Goal: Task Accomplishment & Management: Use online tool/utility

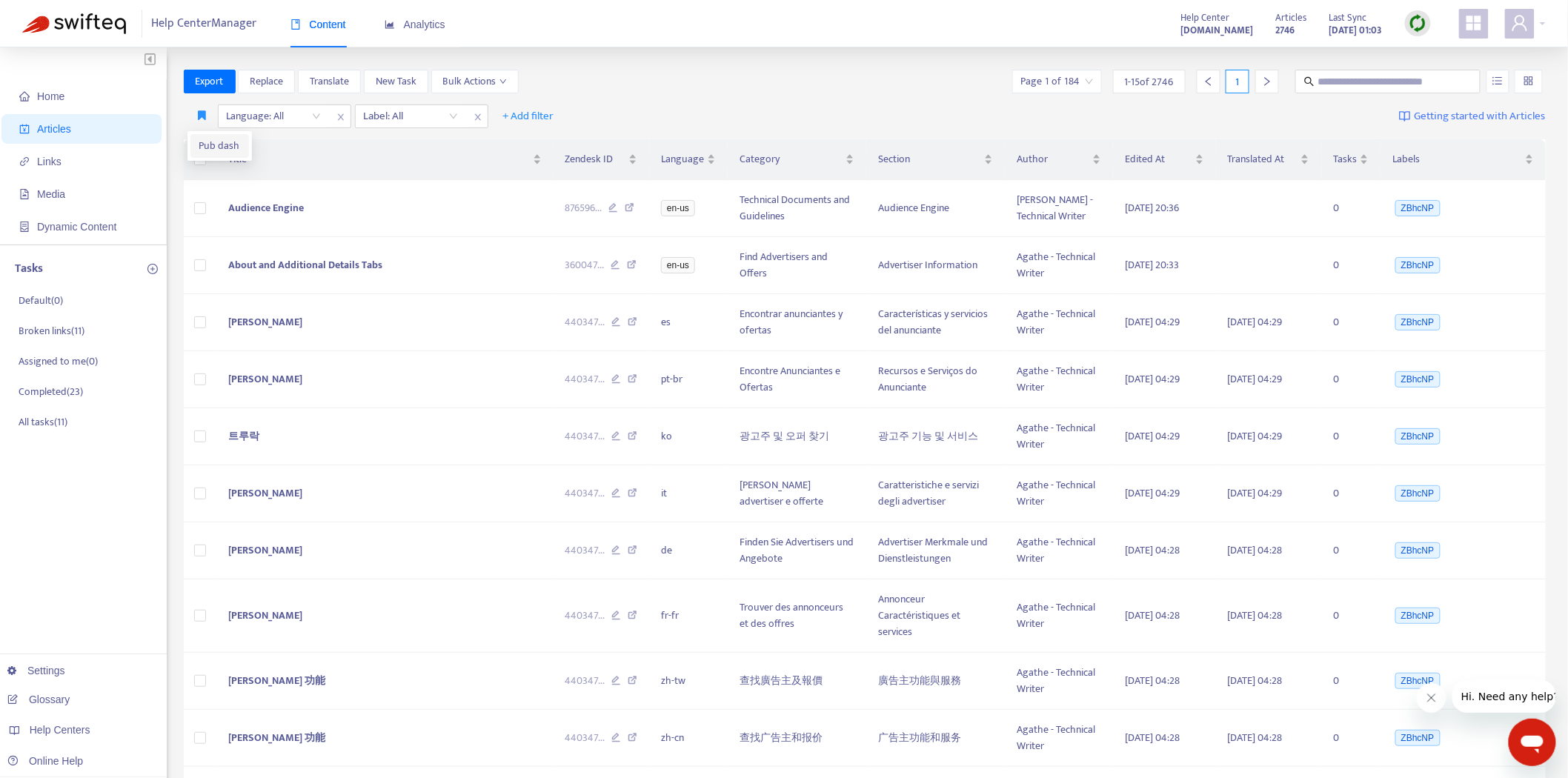
click at [205, 141] on span "Pub dash" at bounding box center [220, 145] width 41 height 16
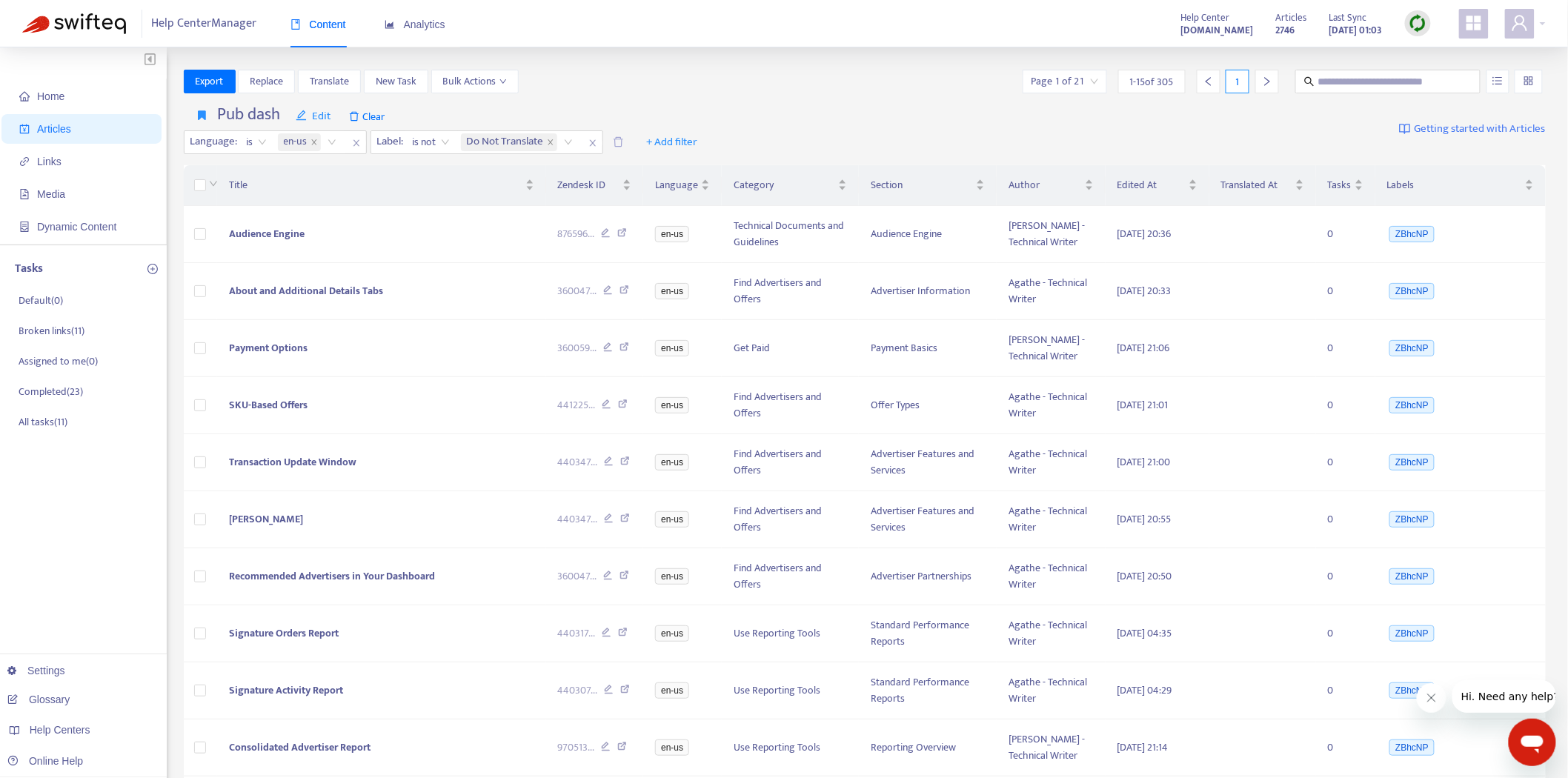
click at [284, 226] on span "Audience Engine" at bounding box center [267, 234] width 76 height 17
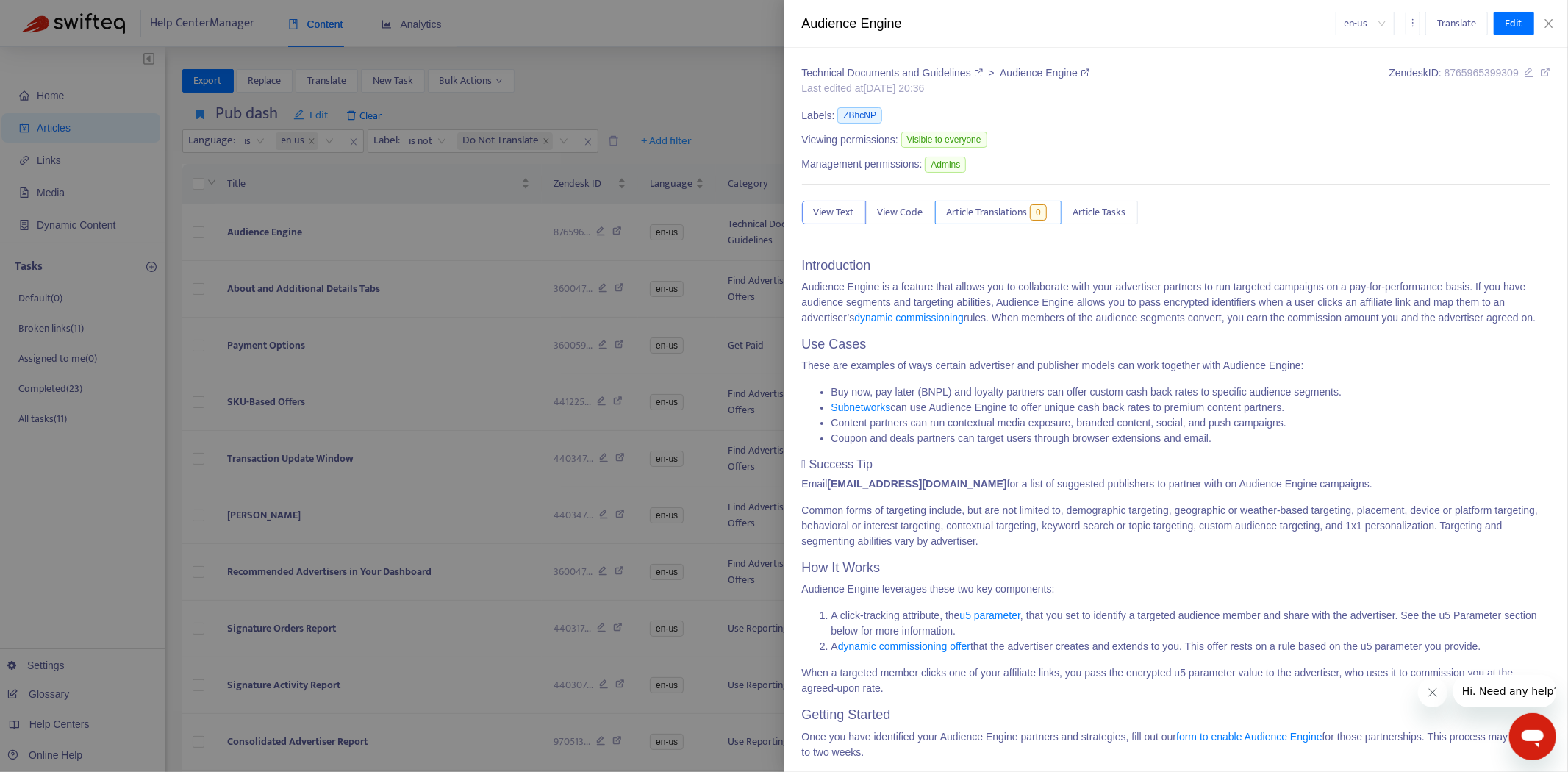
click at [996, 204] on button "Article Translations 0" at bounding box center [998, 212] width 126 height 24
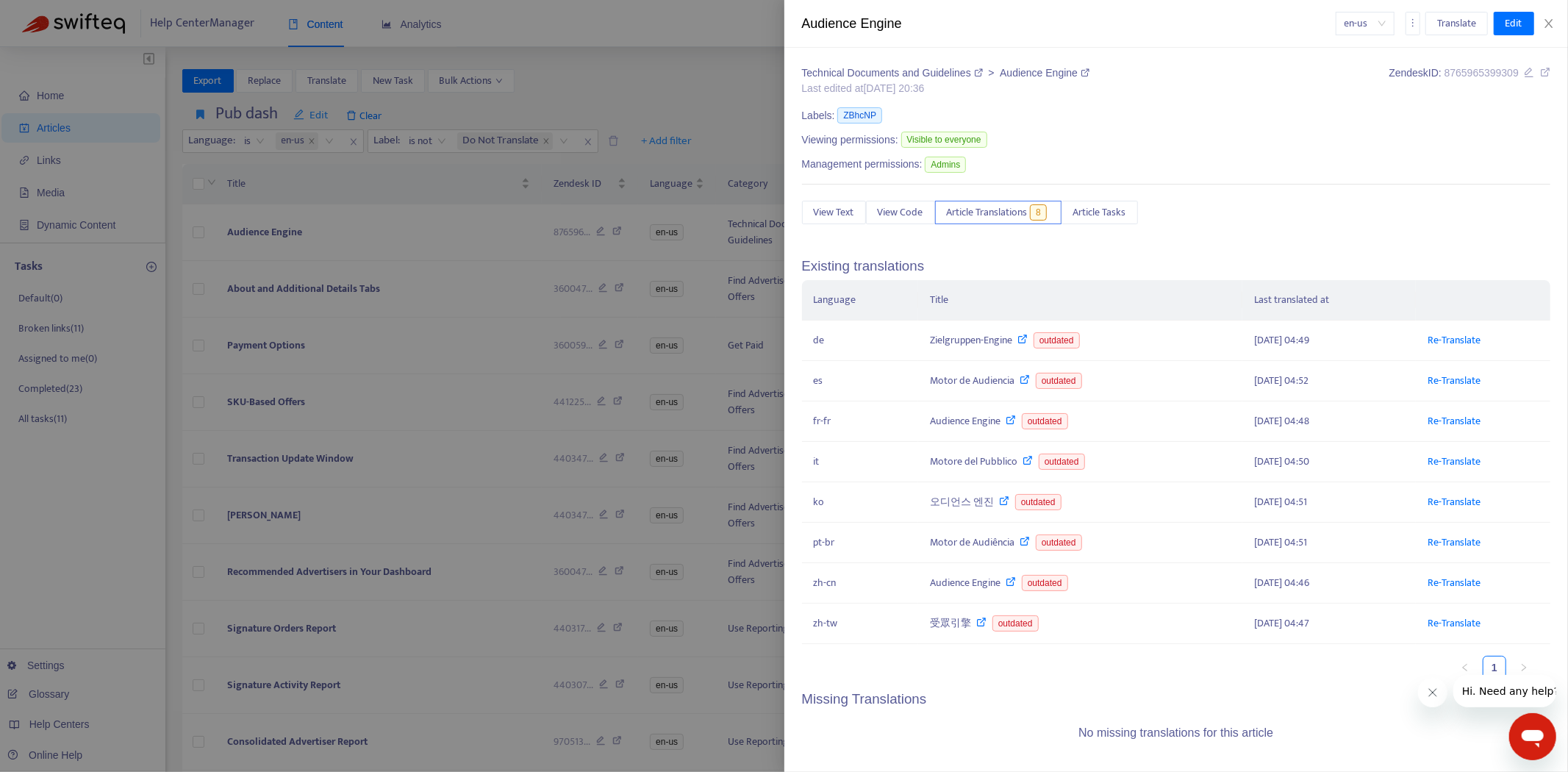
click at [318, 170] on div at bounding box center [784, 386] width 1568 height 772
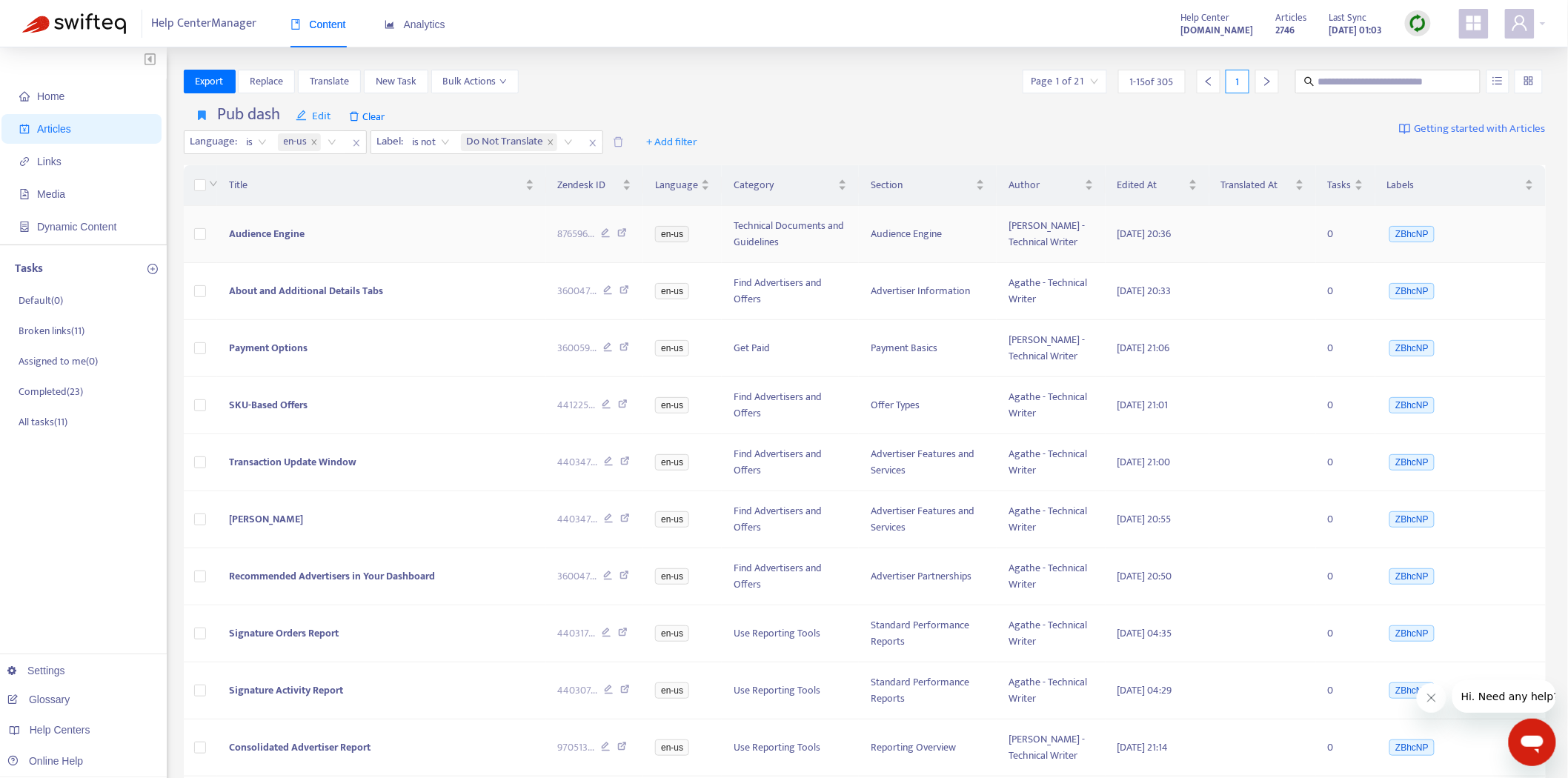
click at [193, 238] on td at bounding box center [200, 234] width 34 height 57
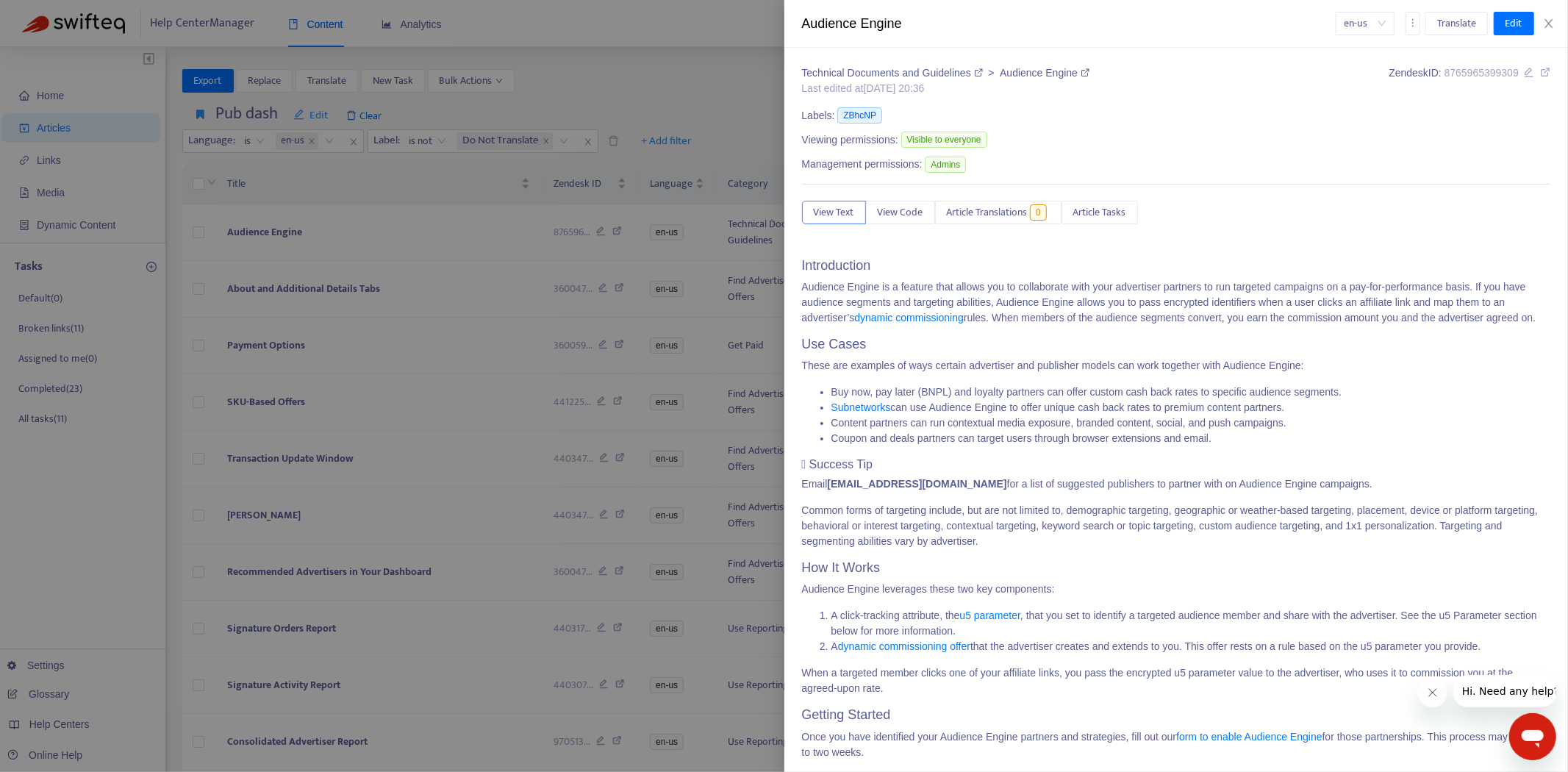
click at [194, 233] on div at bounding box center [784, 386] width 1568 height 772
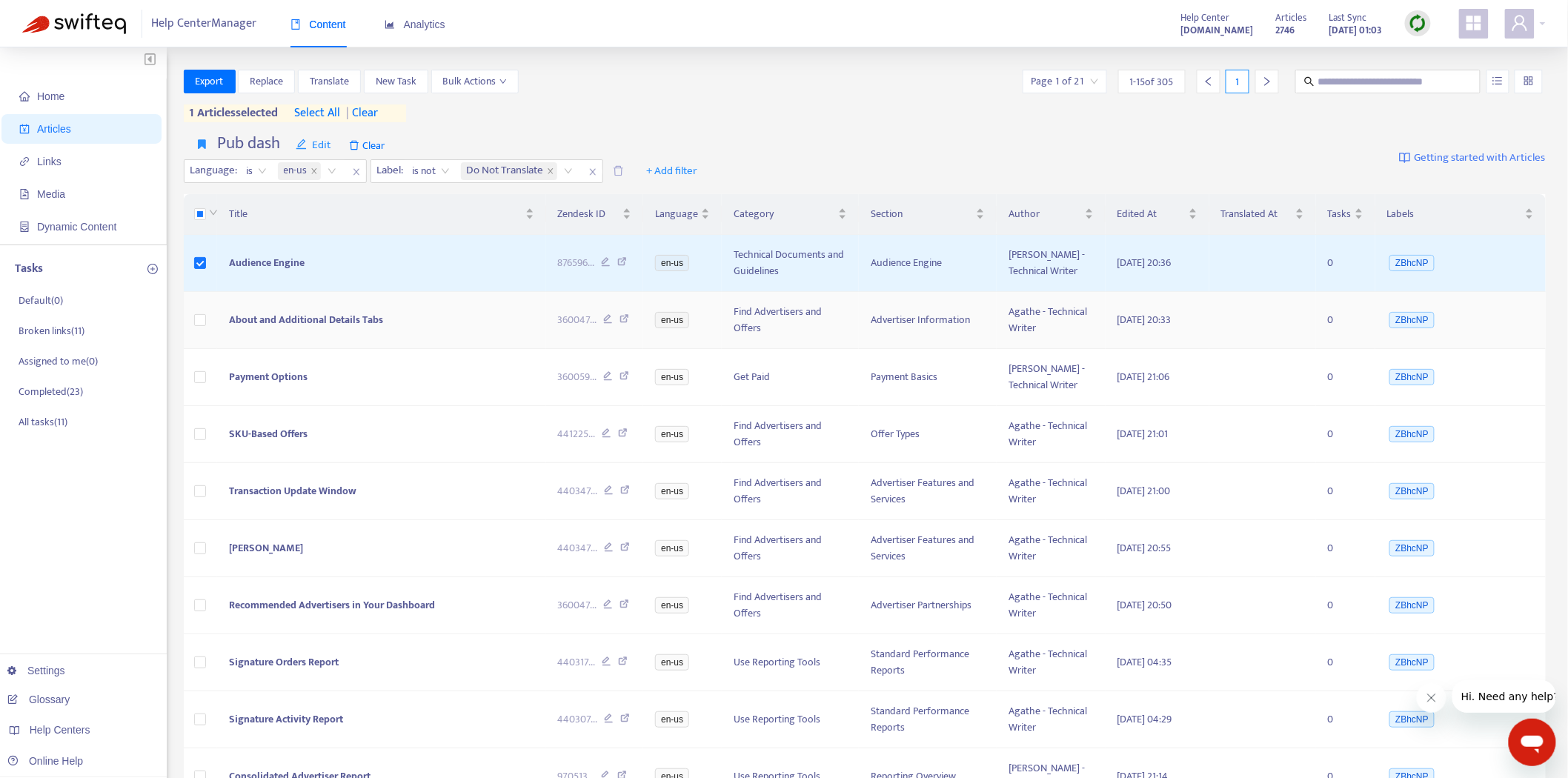
click at [327, 317] on span "About and Additional Details Tabs" at bounding box center [306, 319] width 154 height 17
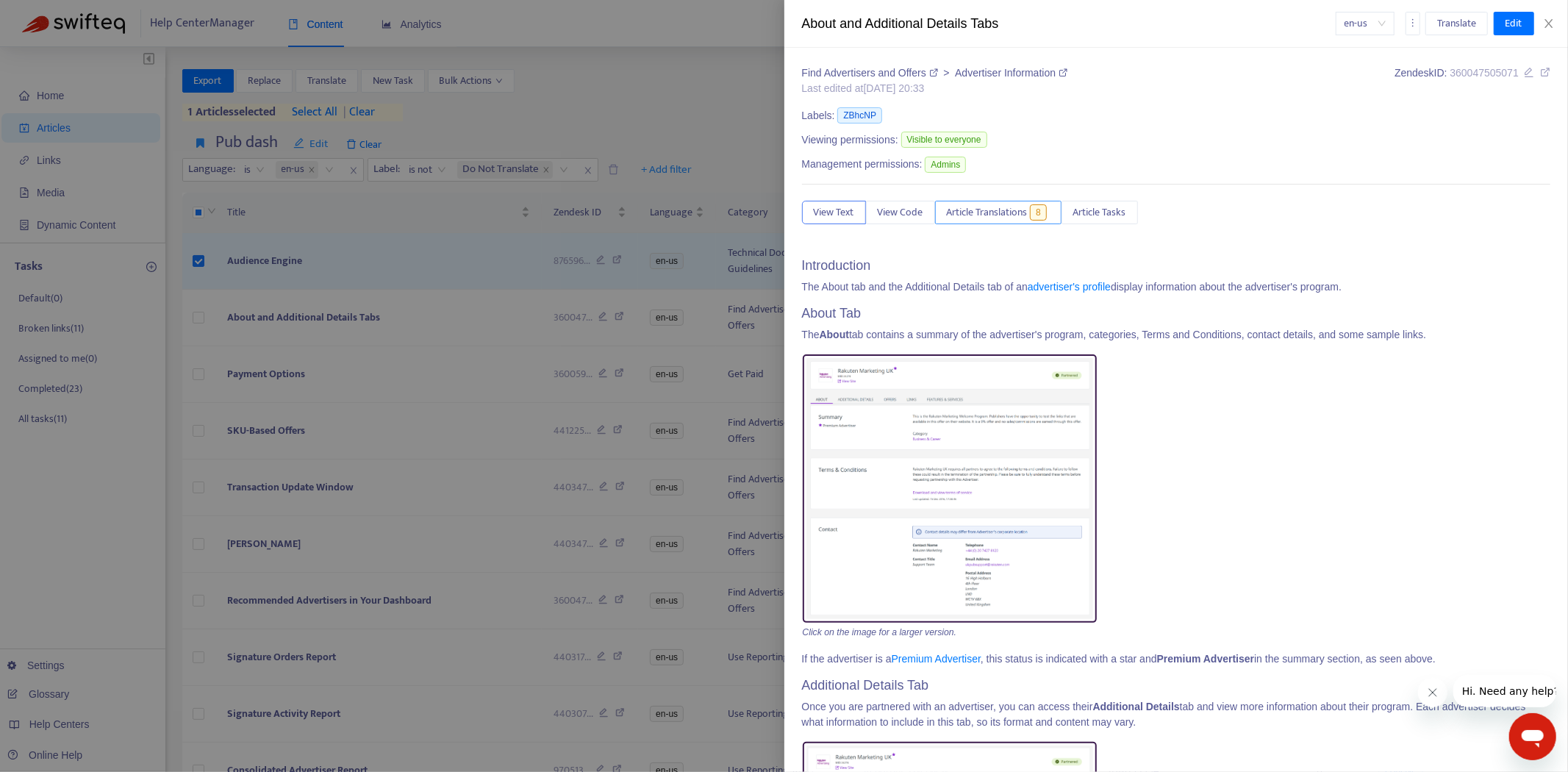
click at [994, 210] on span "Article Translations" at bounding box center [987, 212] width 81 height 16
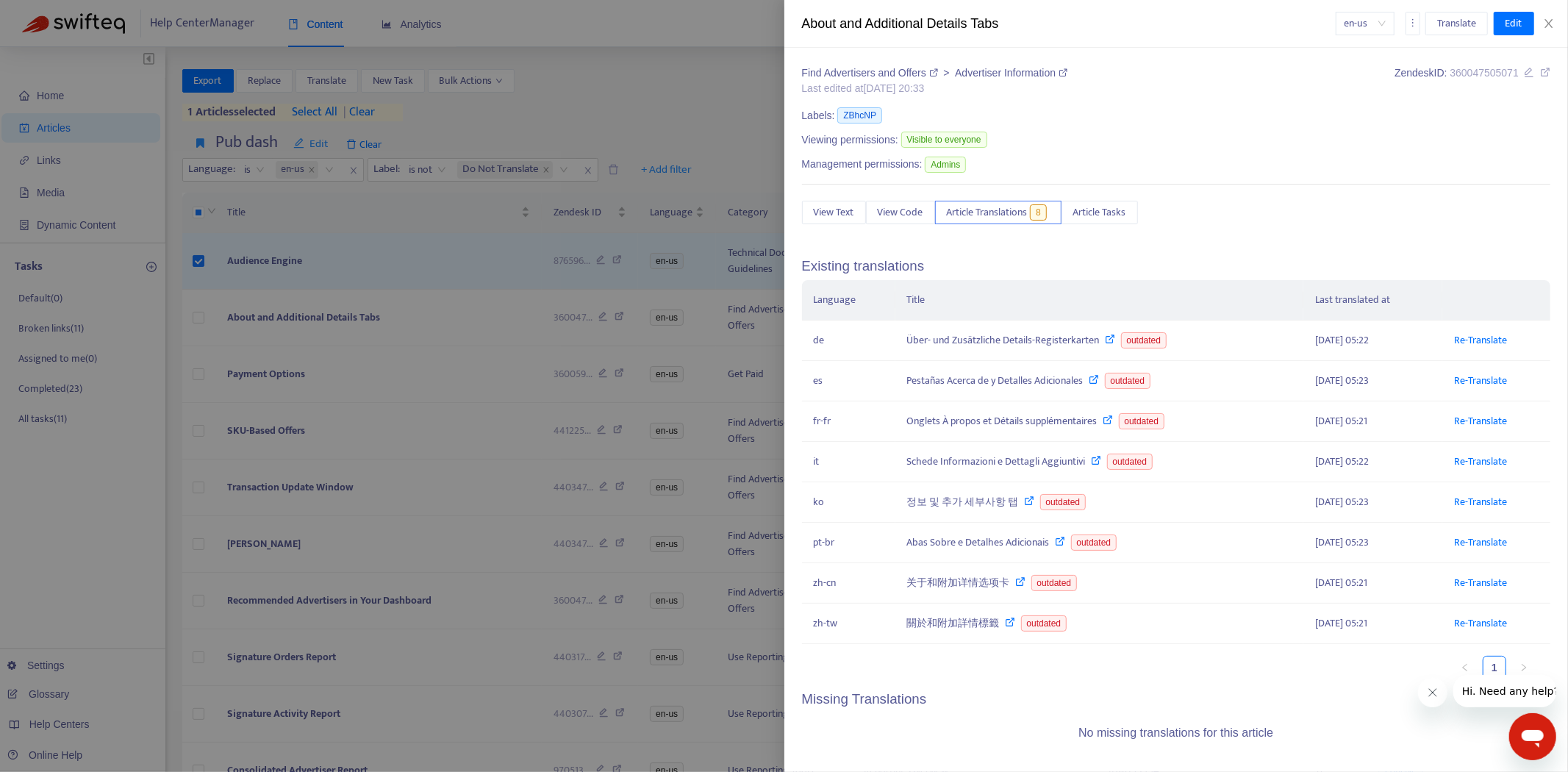
click at [400, 320] on div at bounding box center [784, 386] width 1568 height 772
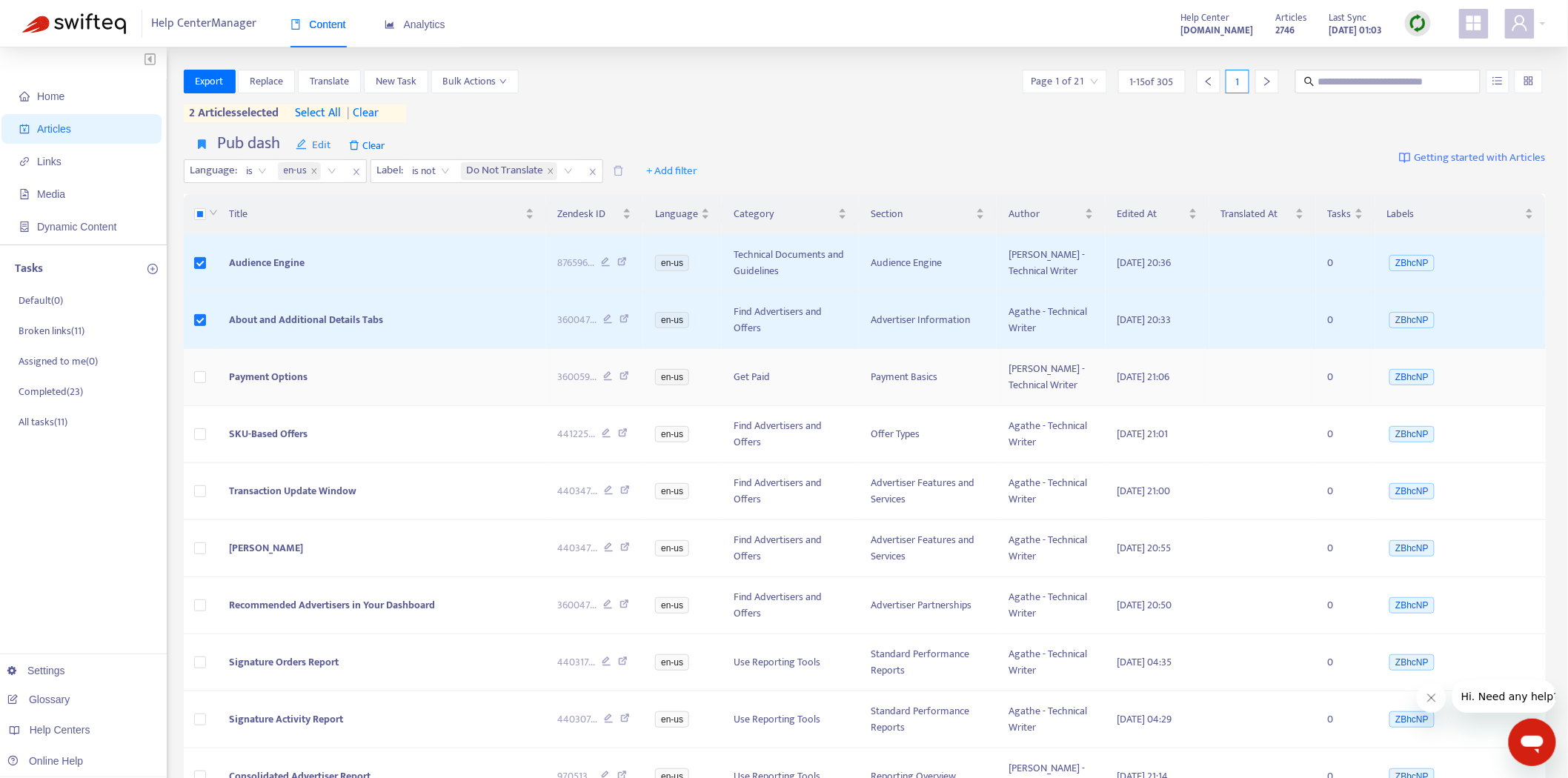
click at [294, 372] on span "Payment Options" at bounding box center [268, 377] width 78 height 17
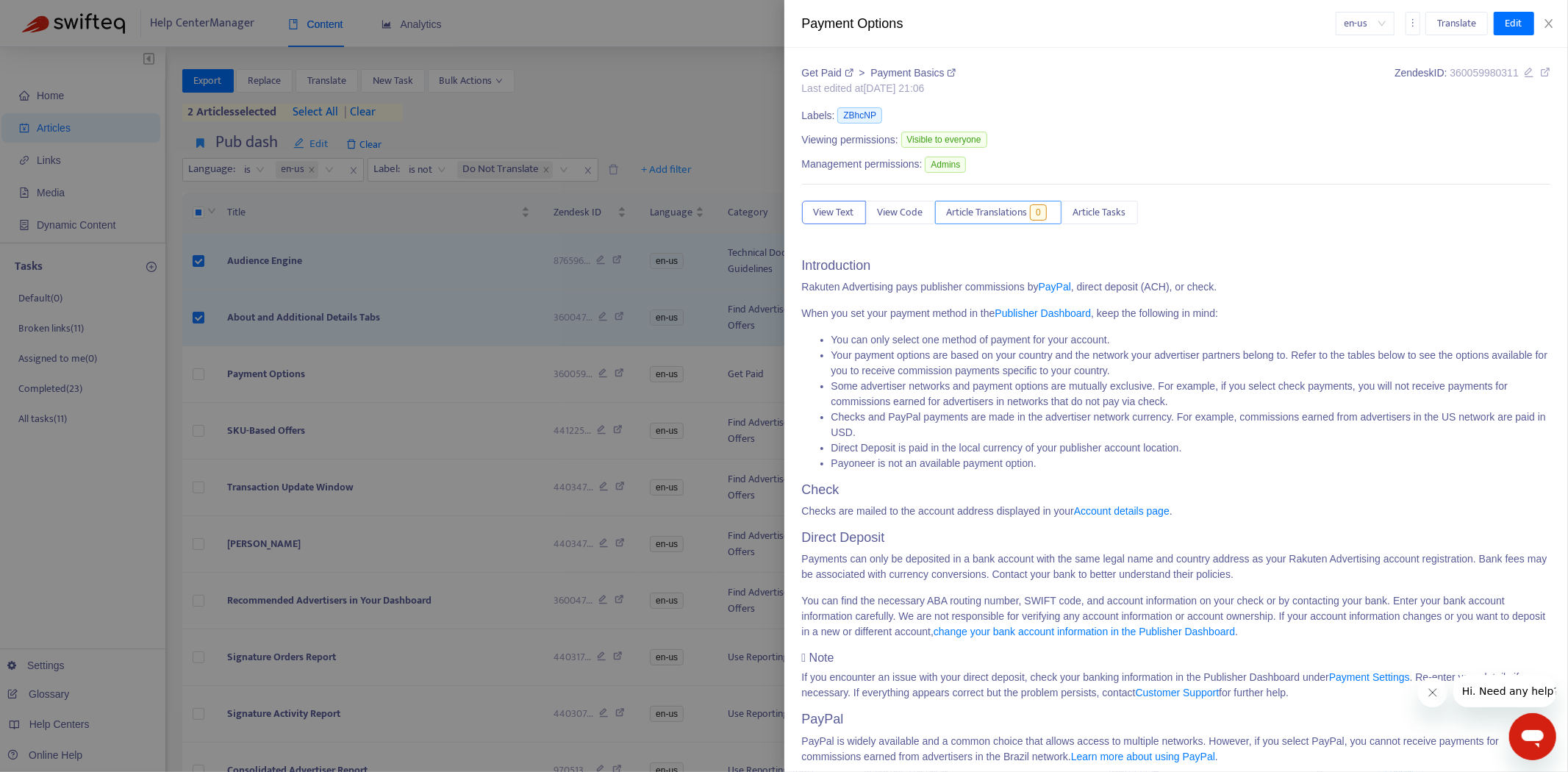
click at [1000, 209] on span "Article Translations" at bounding box center [987, 212] width 81 height 16
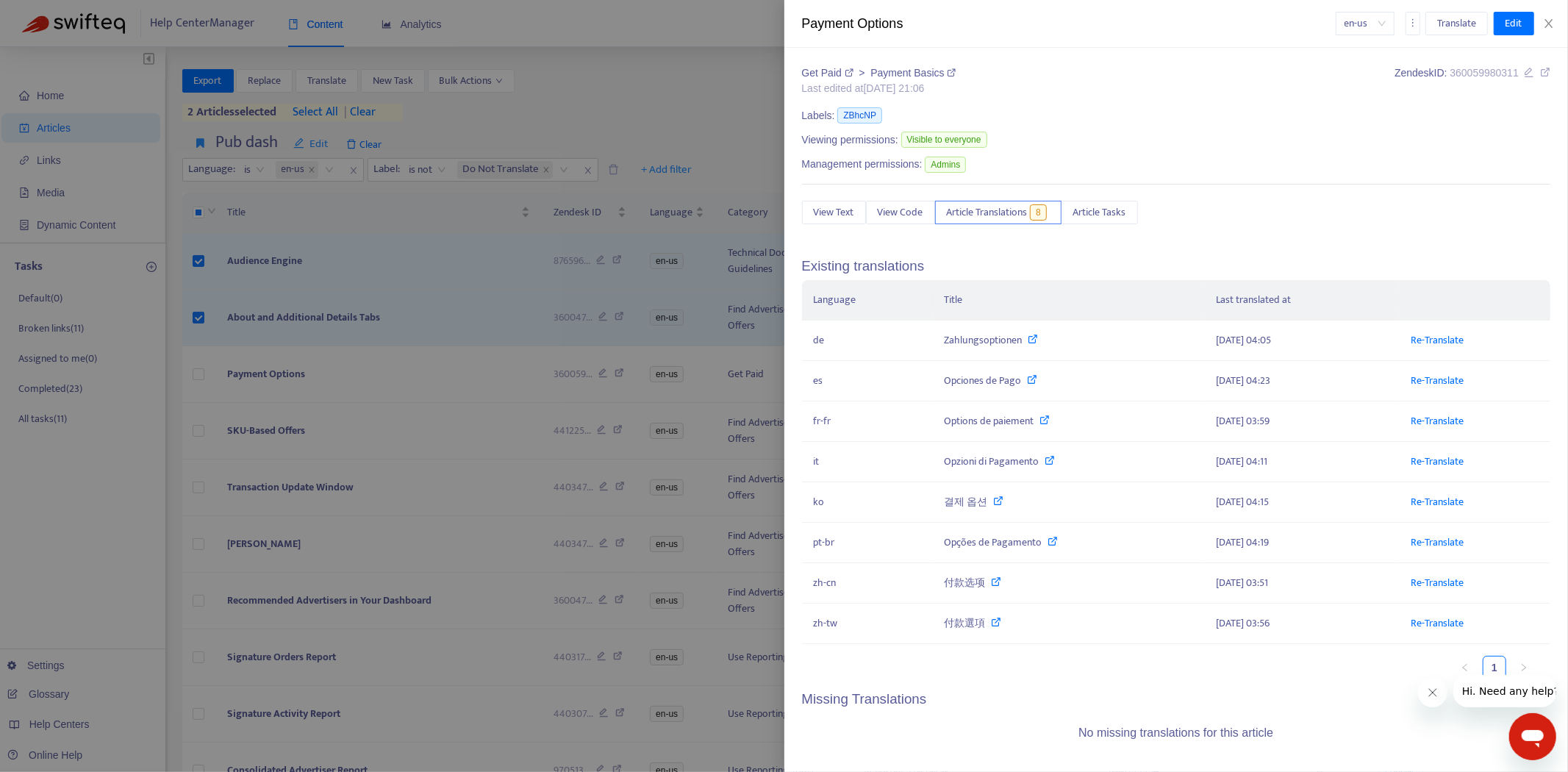
click at [346, 369] on div at bounding box center [784, 386] width 1568 height 772
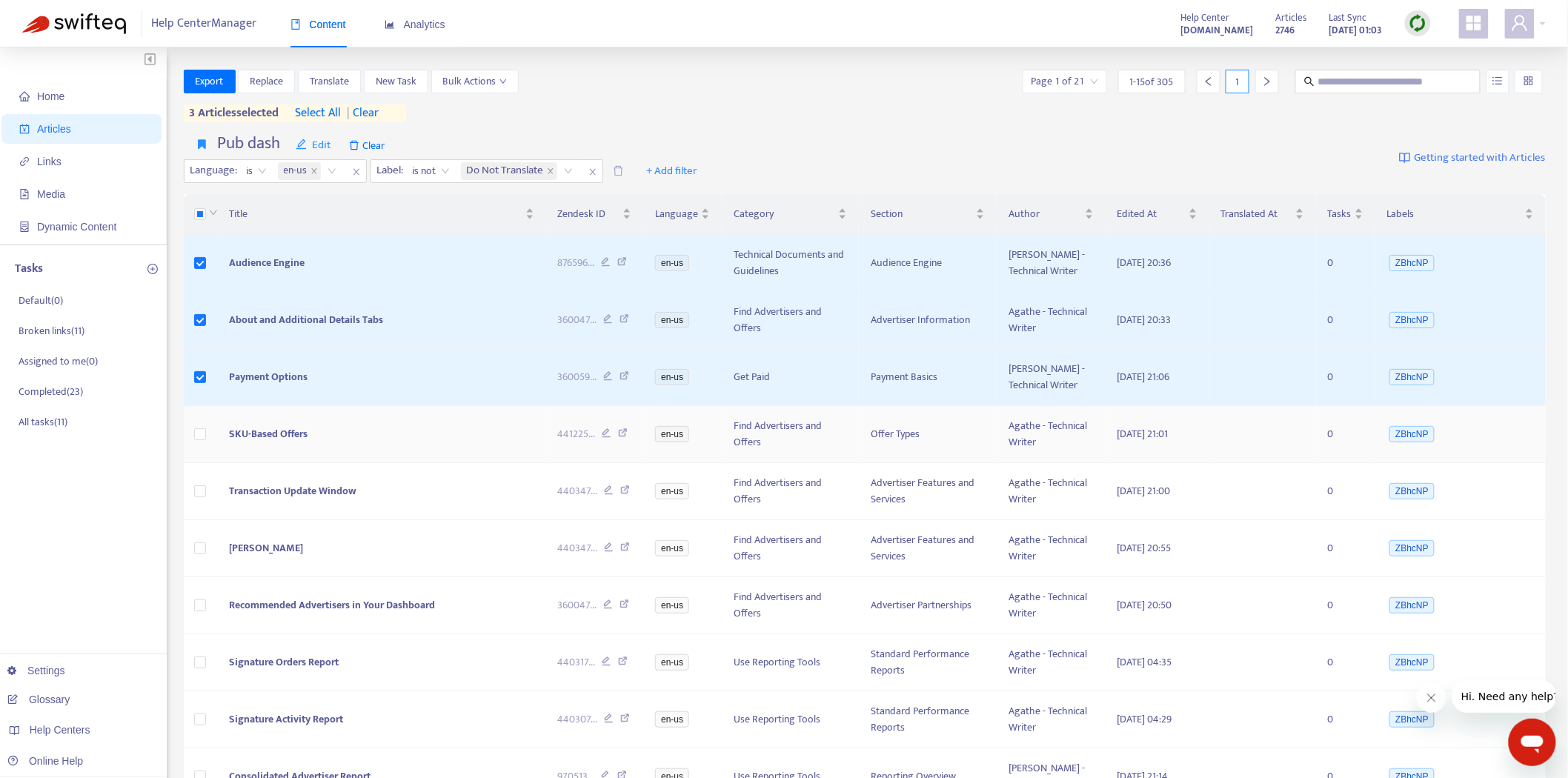
click at [279, 435] on span "SKU-Based Offers" at bounding box center [268, 434] width 78 height 17
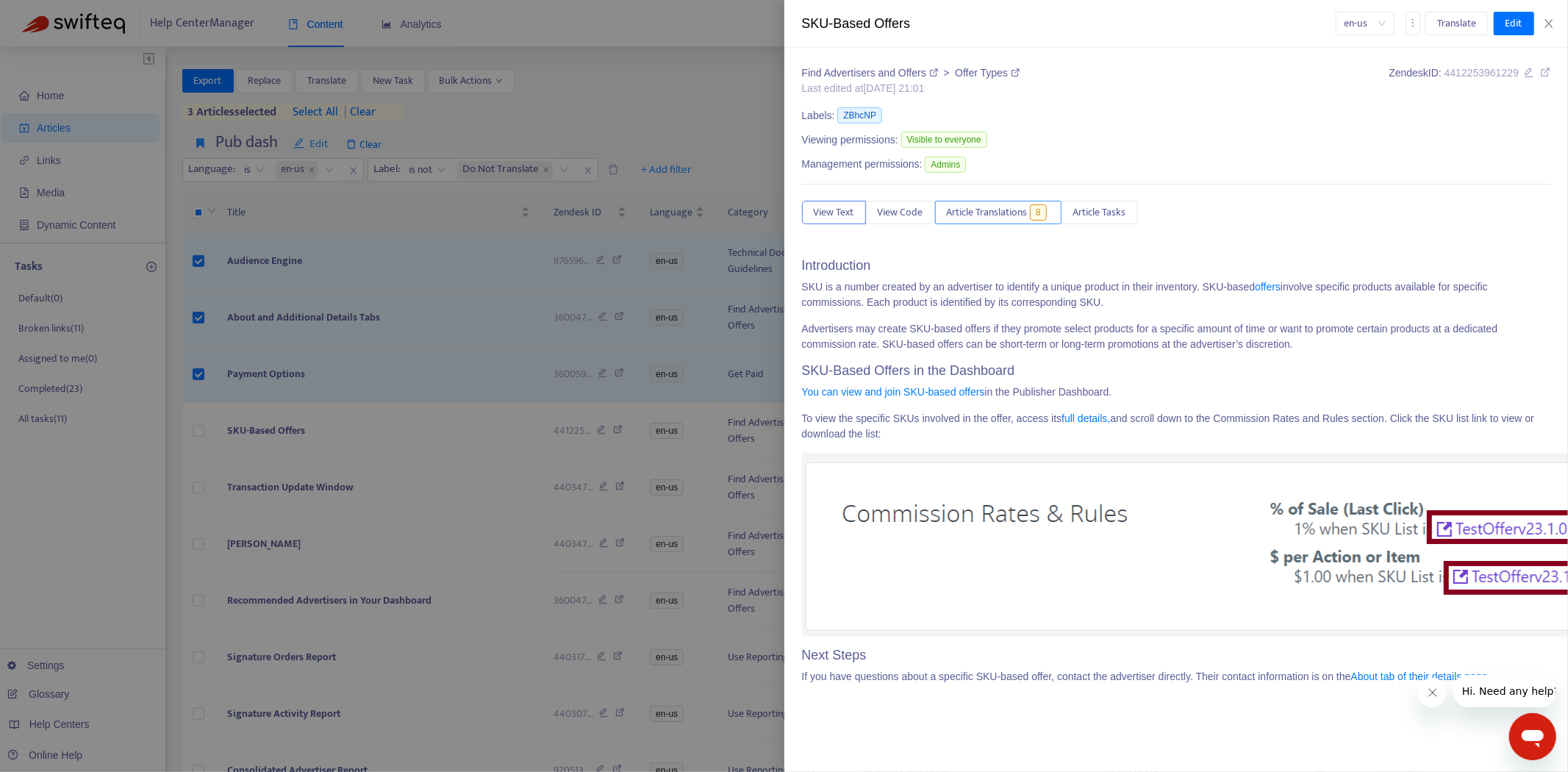
click at [981, 212] on span "Article Translations" at bounding box center [987, 212] width 81 height 16
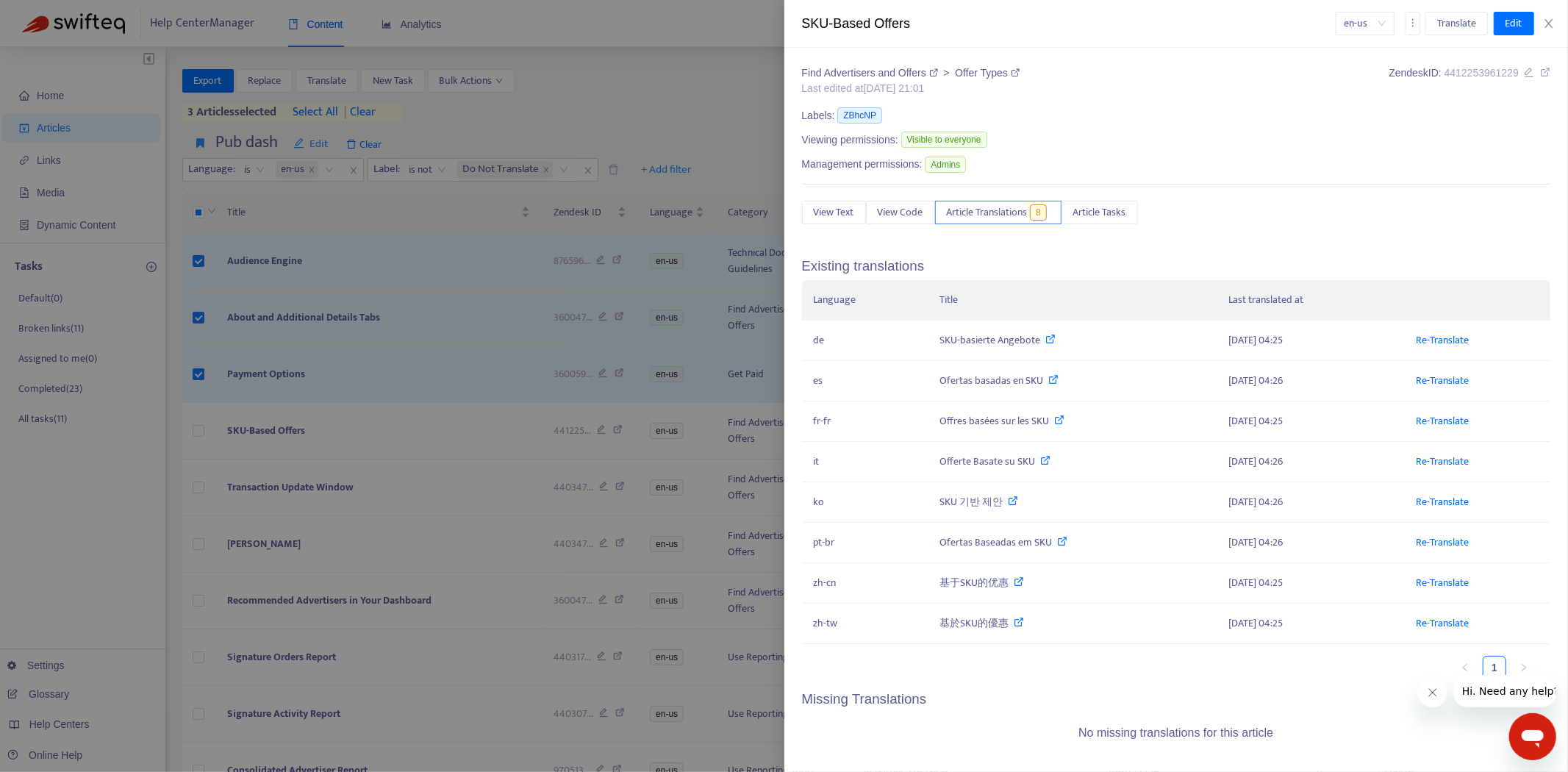
click at [268, 376] on div at bounding box center [784, 386] width 1568 height 772
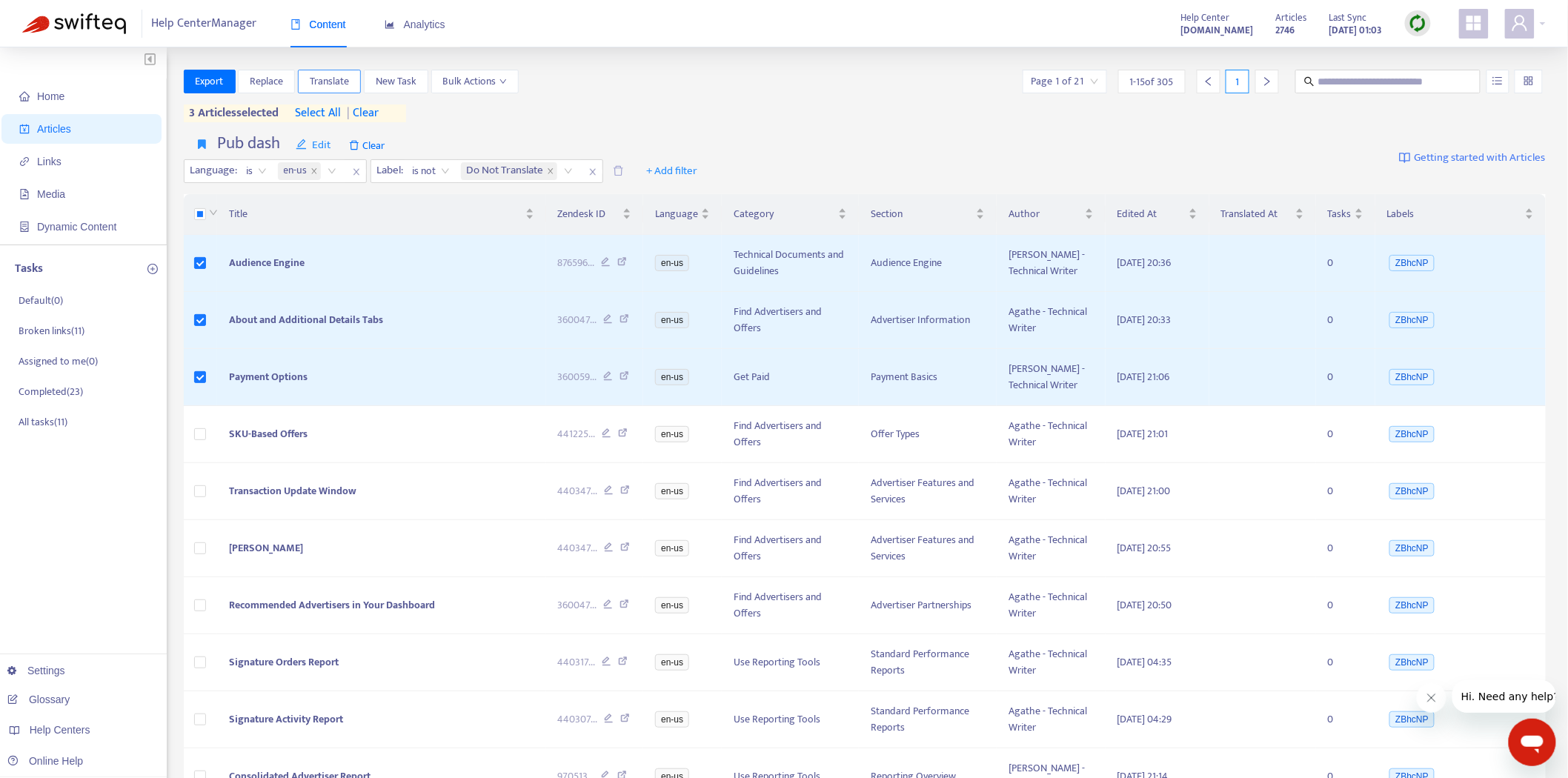
click at [331, 82] on span "Translate" at bounding box center [330, 81] width 39 height 16
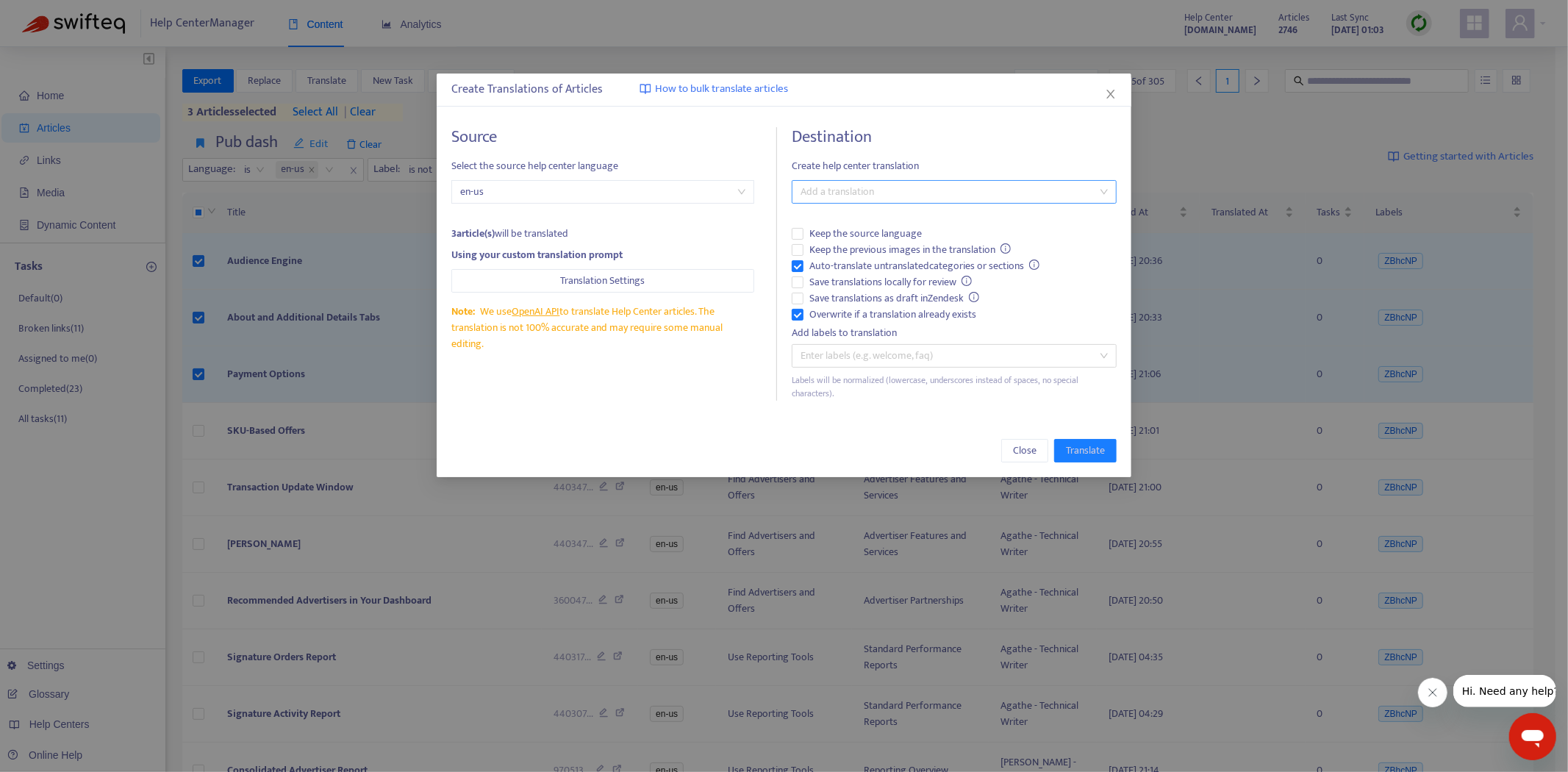
click at [915, 191] on div at bounding box center [946, 191] width 302 height 18
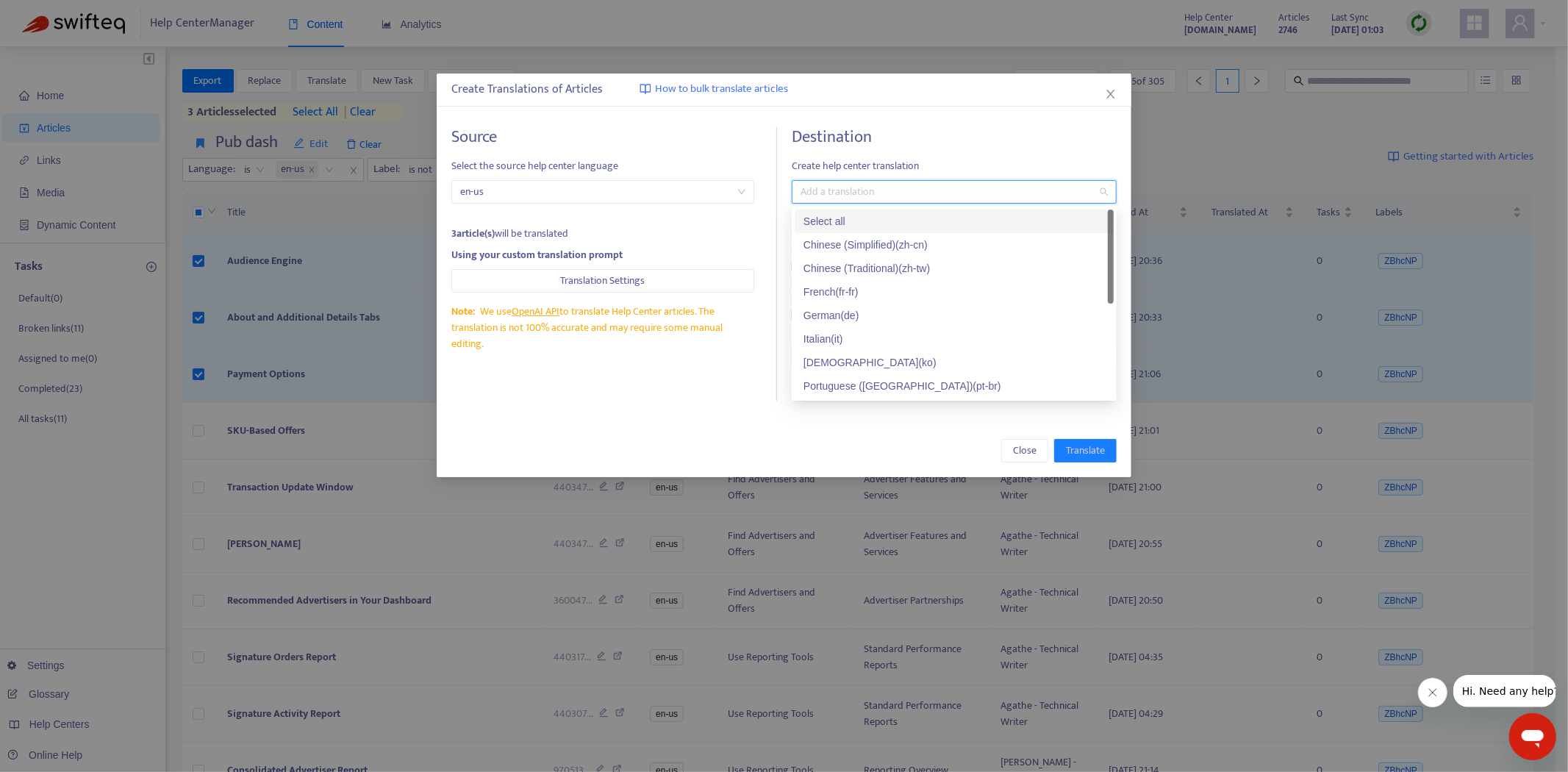
click at [898, 227] on div "Select all" at bounding box center [955, 221] width 302 height 16
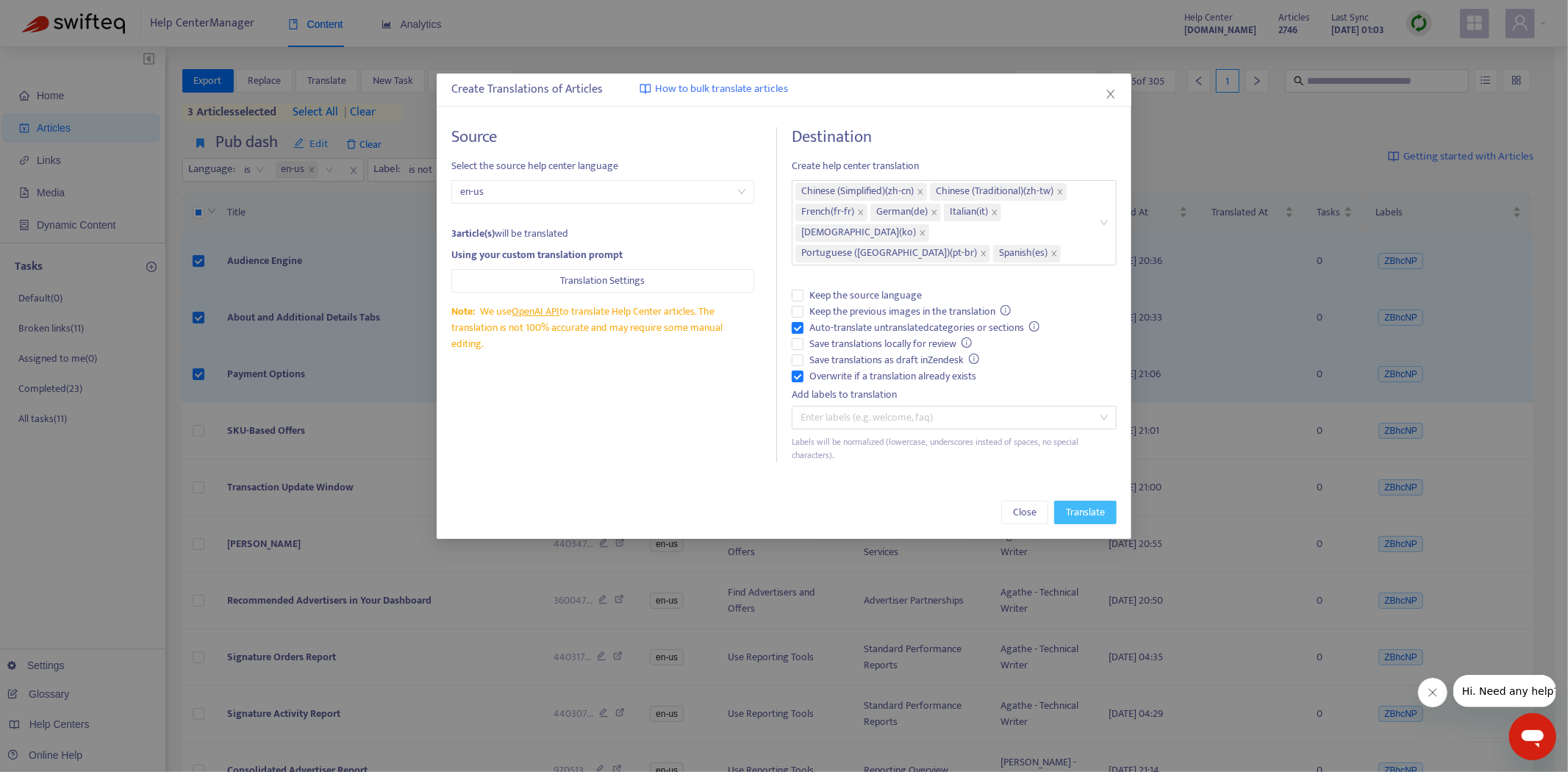
click at [1073, 505] on span "Translate" at bounding box center [1085, 512] width 39 height 16
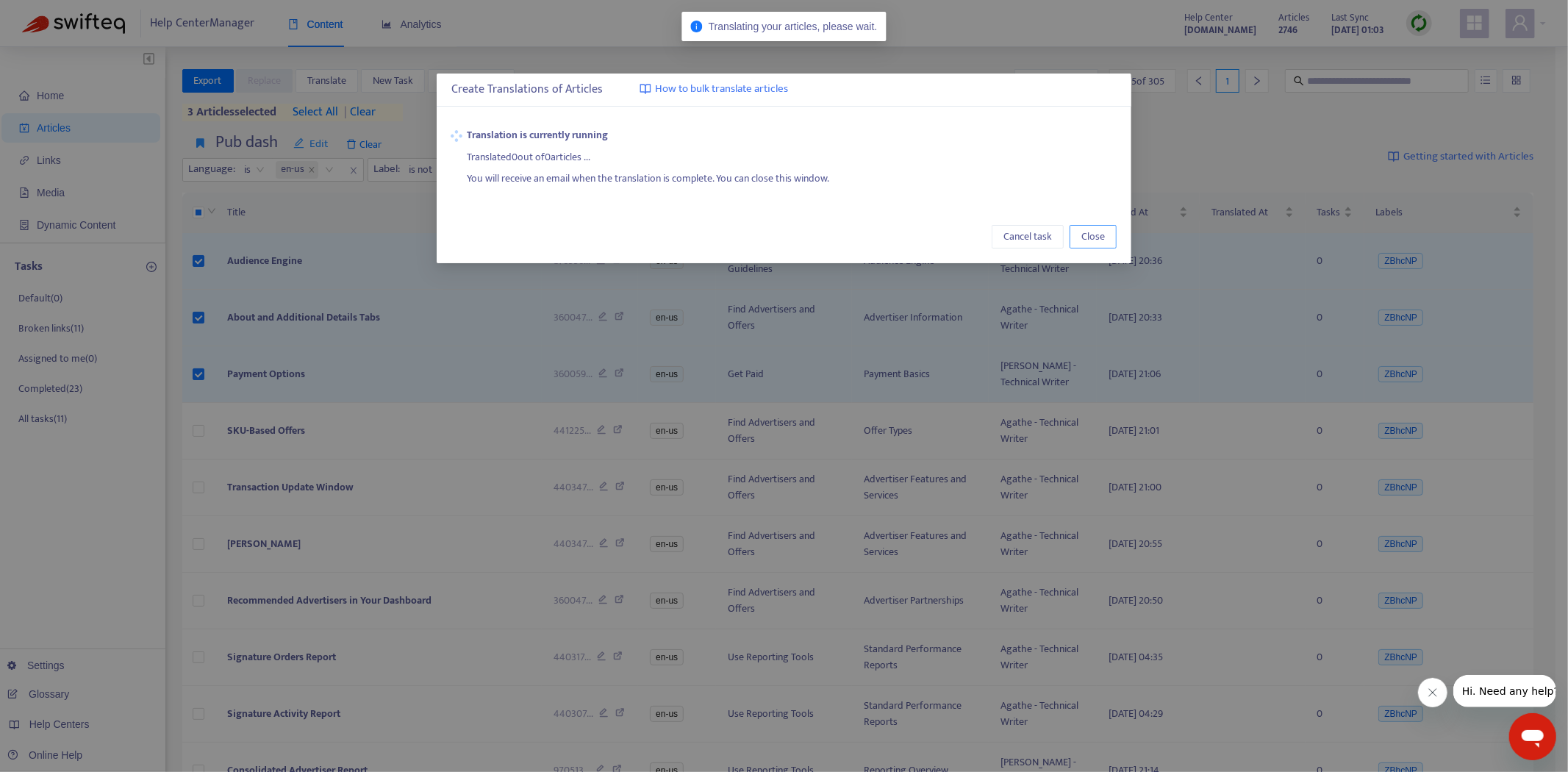
click at [1090, 232] on span "Close" at bounding box center [1093, 236] width 24 height 16
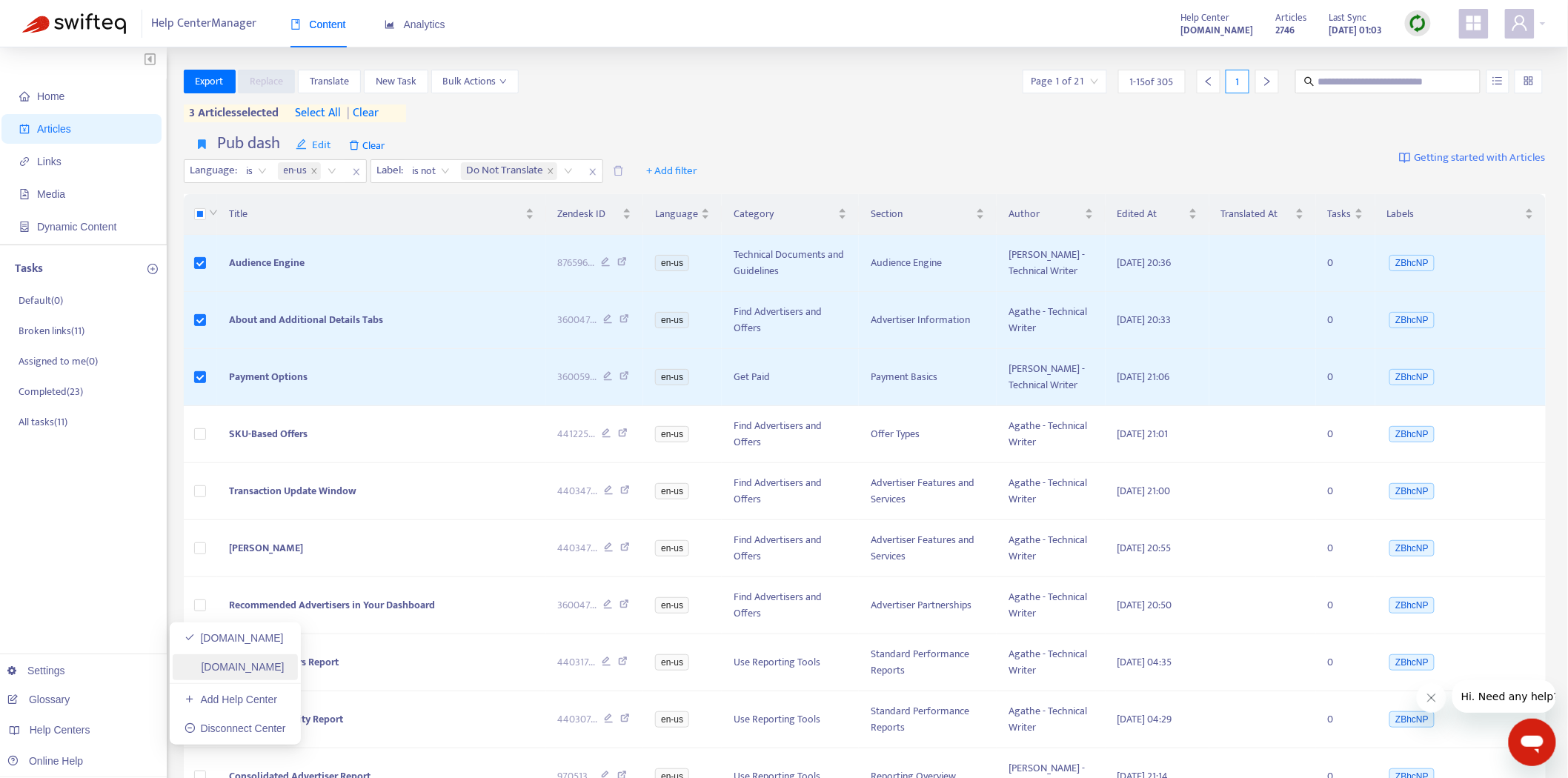
click at [245, 663] on link "[DOMAIN_NAME]" at bounding box center [234, 667] width 100 height 12
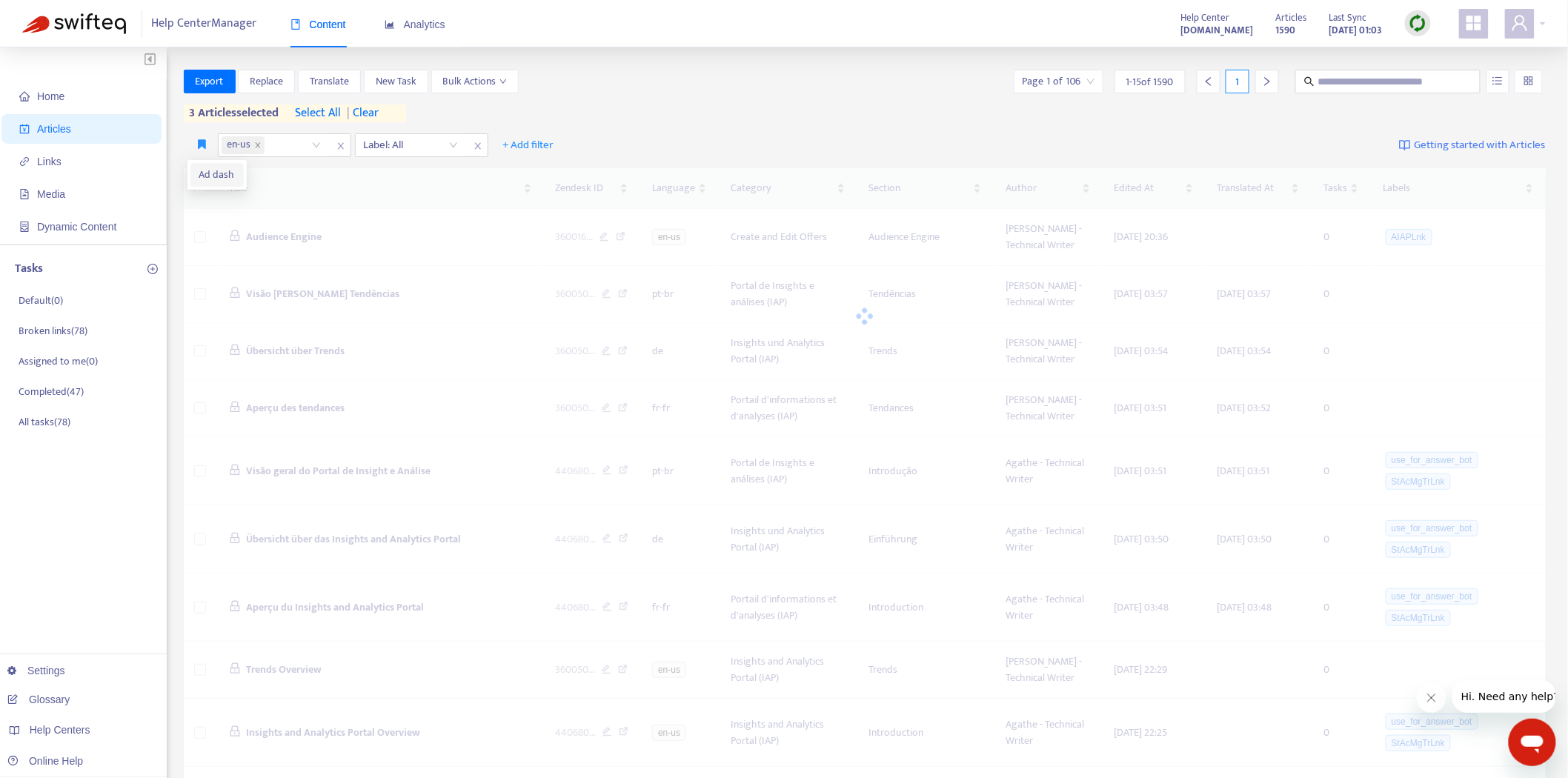
click at [208, 172] on span "Ad dash" at bounding box center [217, 174] width 36 height 16
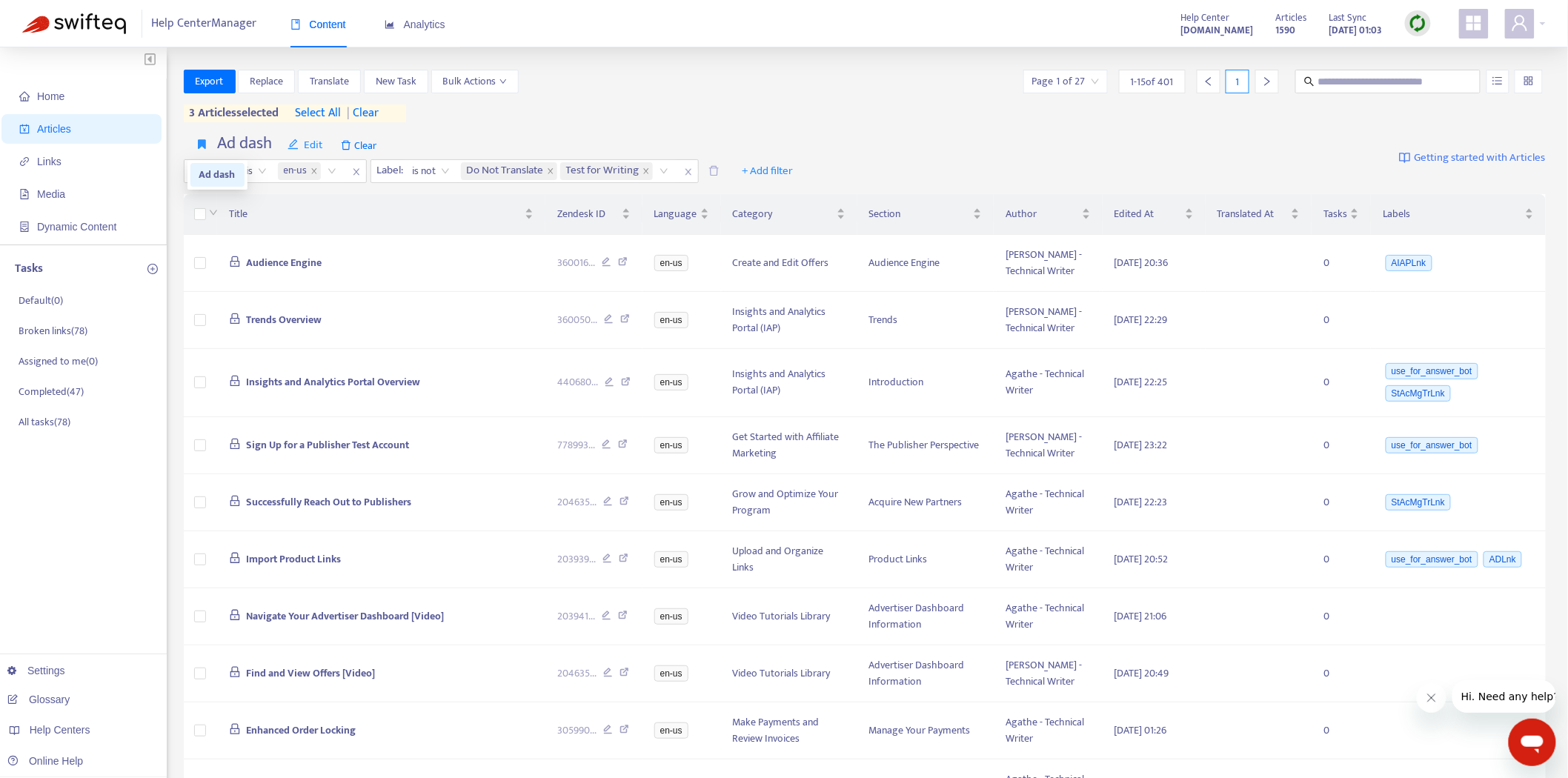
click at [200, 174] on span "Ad dash" at bounding box center [217, 174] width 37 height 16
click at [302, 257] on span "Audience Engine" at bounding box center [284, 262] width 76 height 17
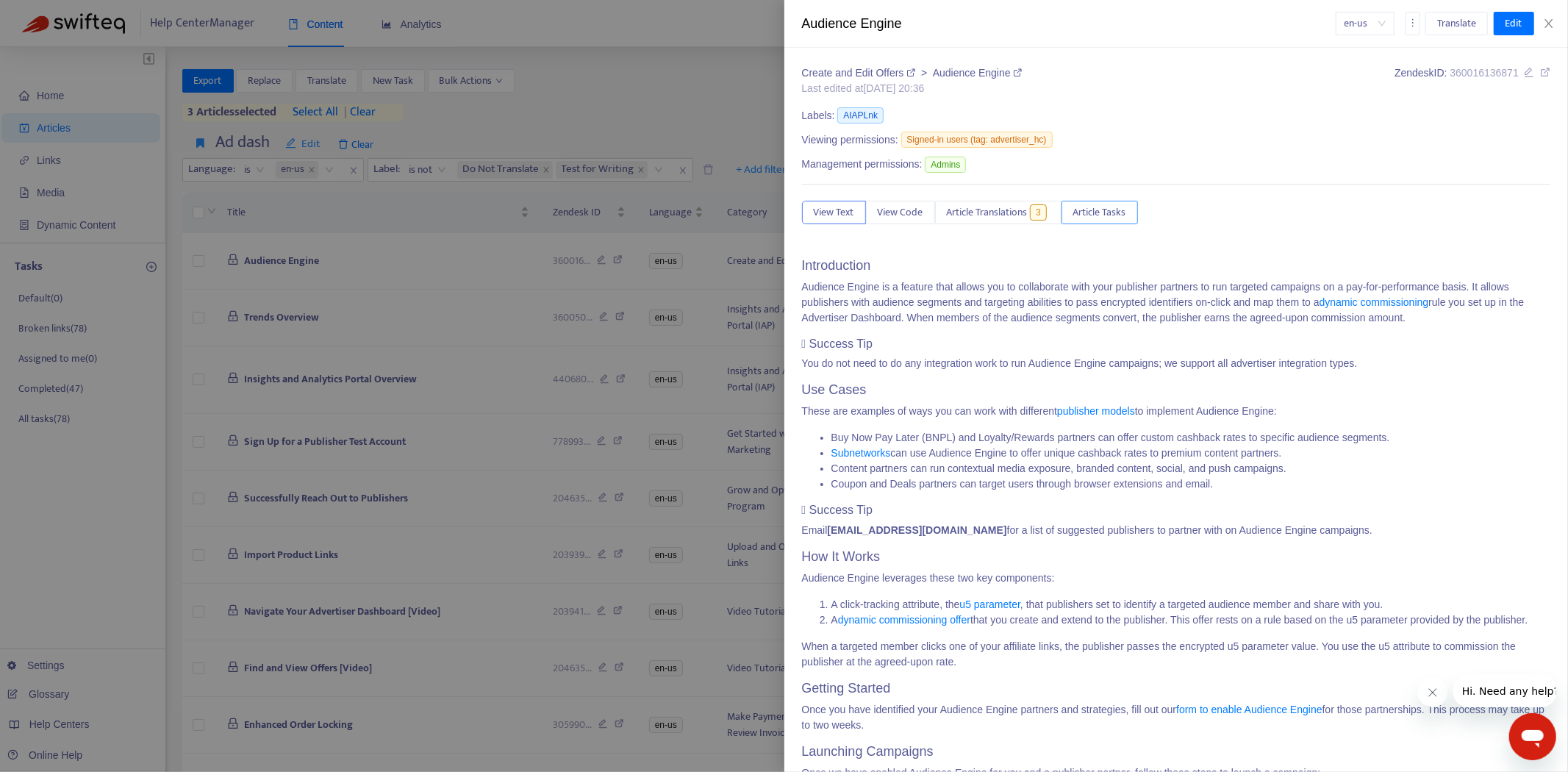
click at [1100, 206] on span "Article Tasks" at bounding box center [1100, 212] width 53 height 16
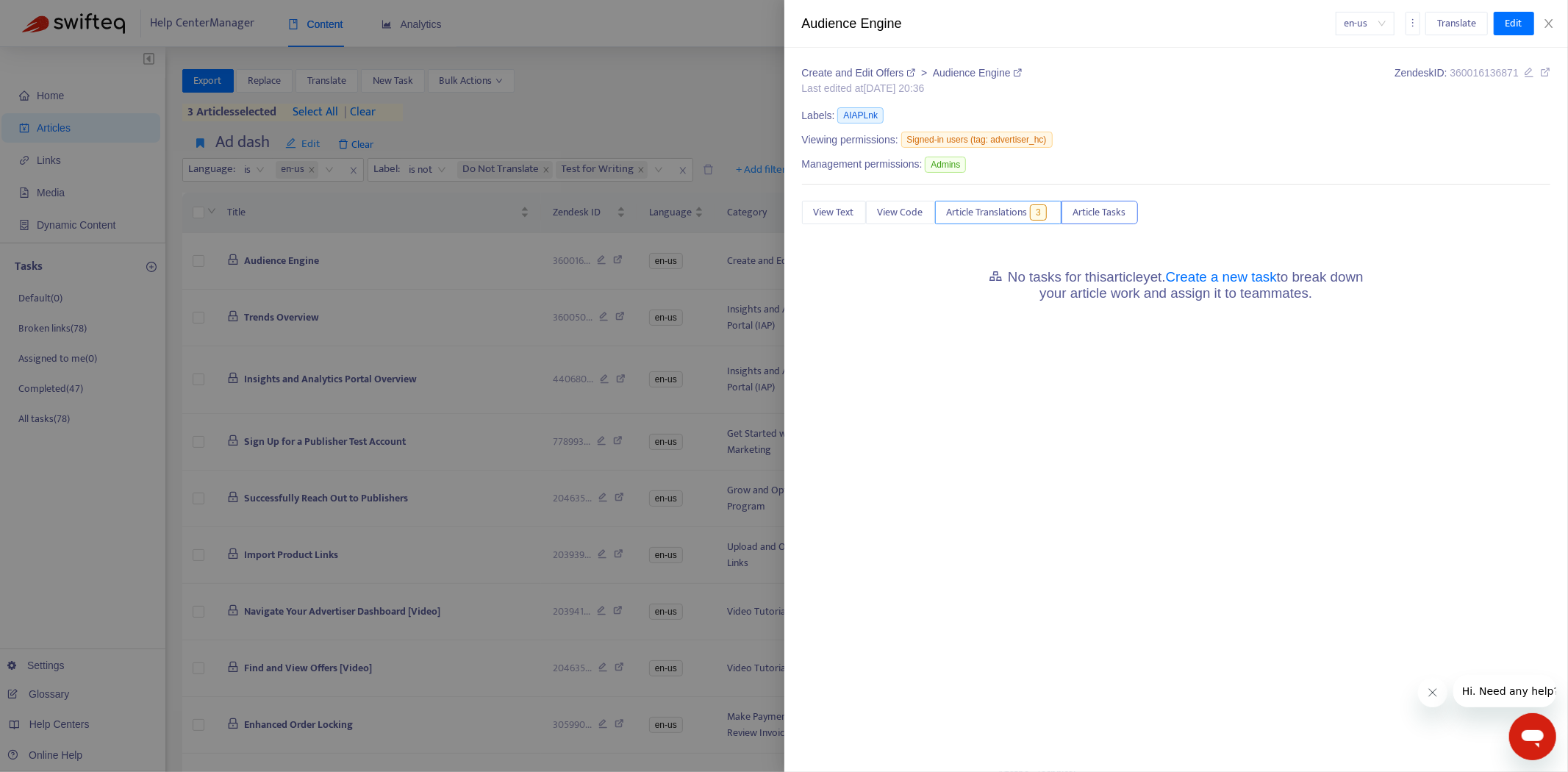
click at [1042, 214] on span "3" at bounding box center [1038, 212] width 17 height 16
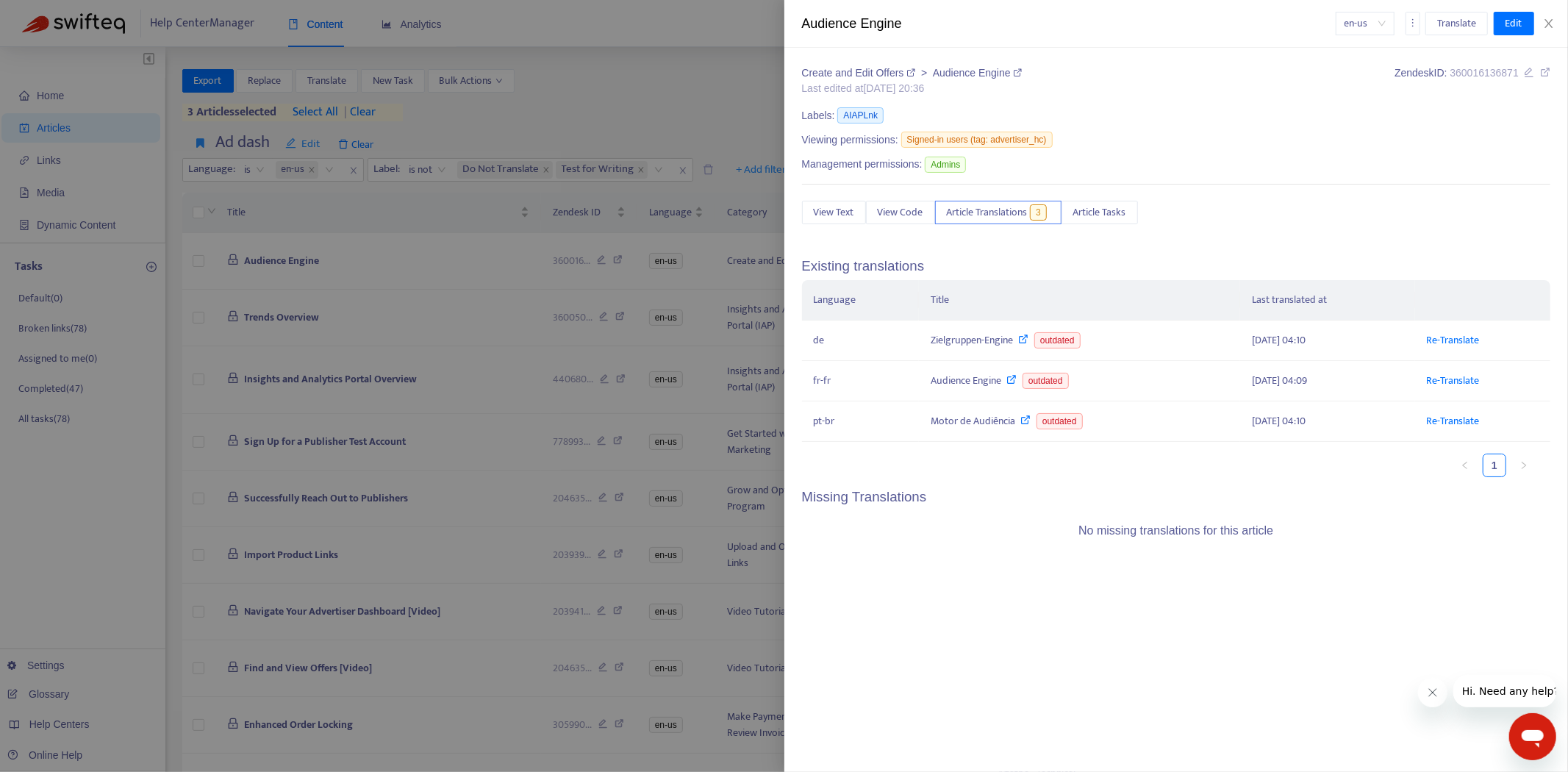
click at [586, 298] on div at bounding box center [784, 386] width 1568 height 772
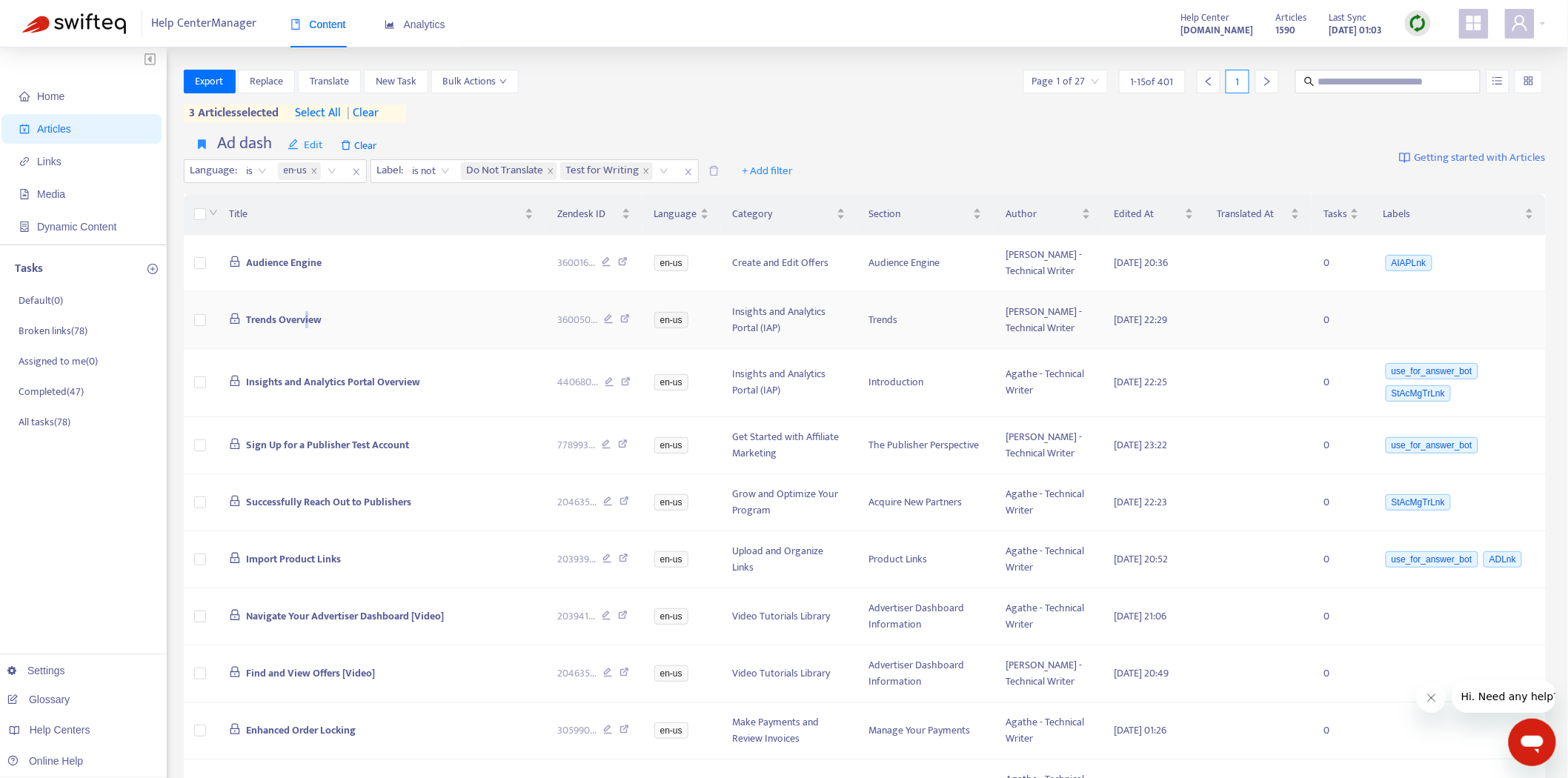
click at [307, 317] on span "Trends Overview" at bounding box center [284, 319] width 76 height 17
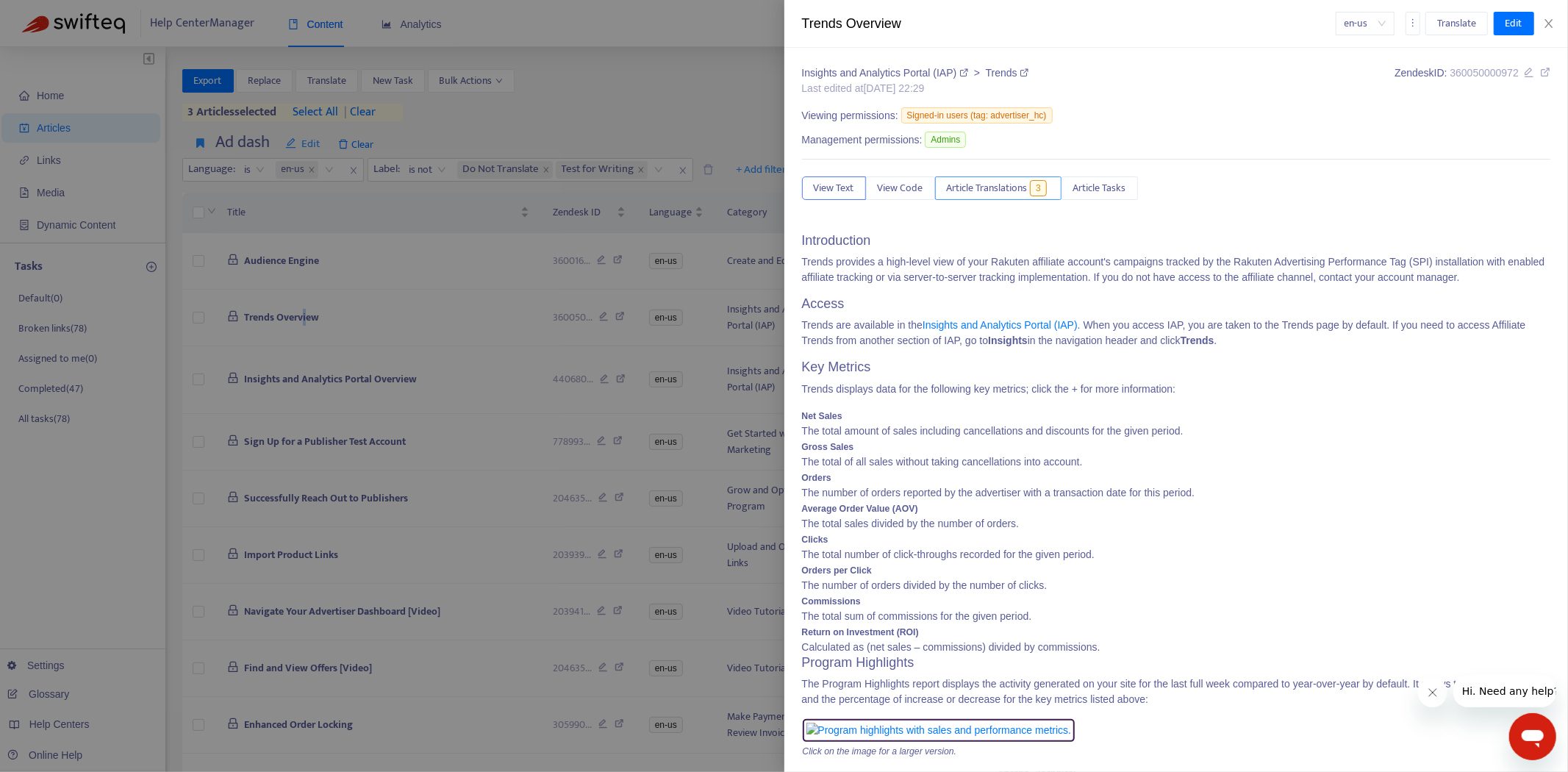
click at [981, 180] on span "Article Translations" at bounding box center [987, 188] width 81 height 16
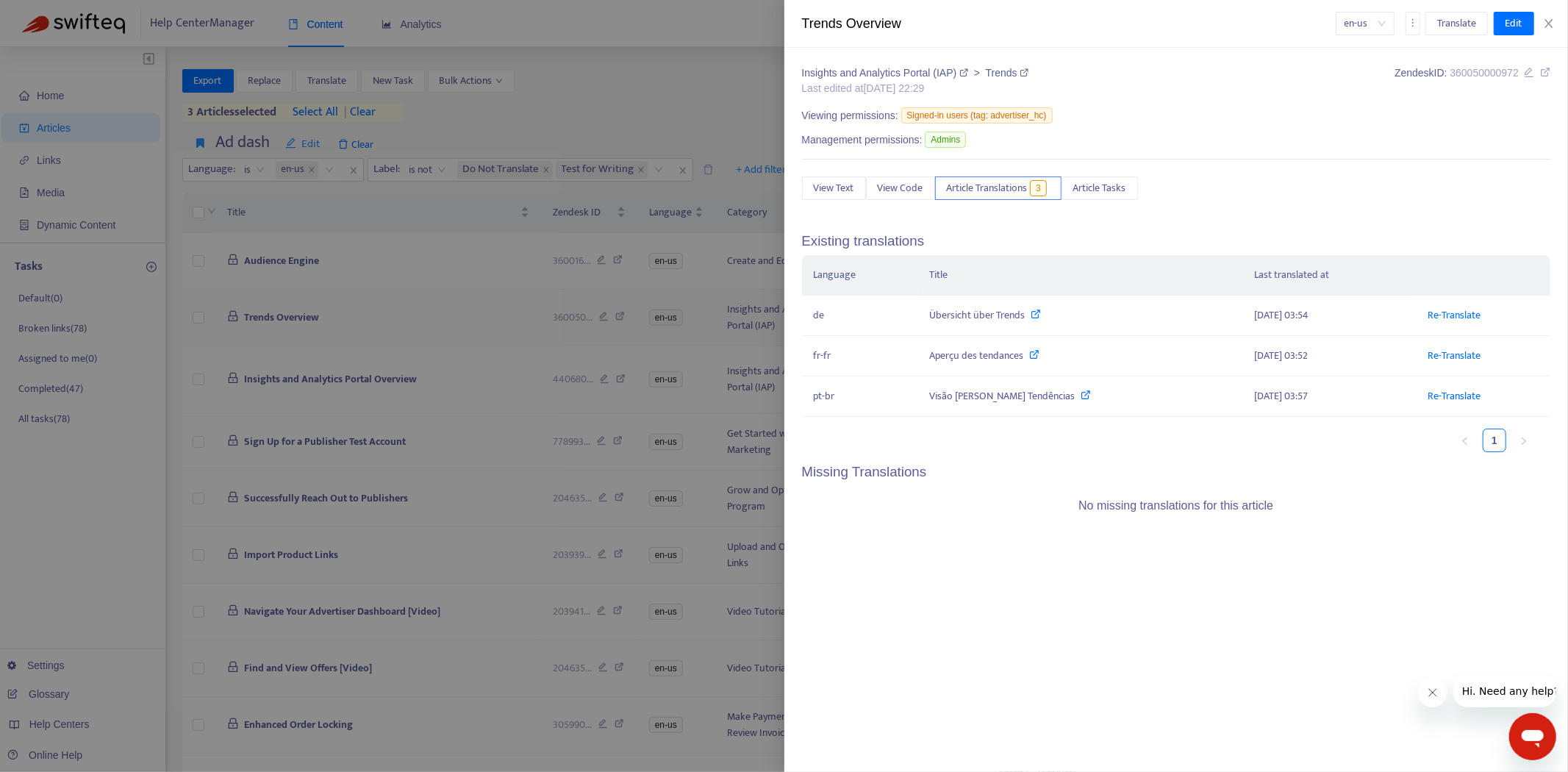
click at [313, 339] on div at bounding box center [784, 386] width 1568 height 772
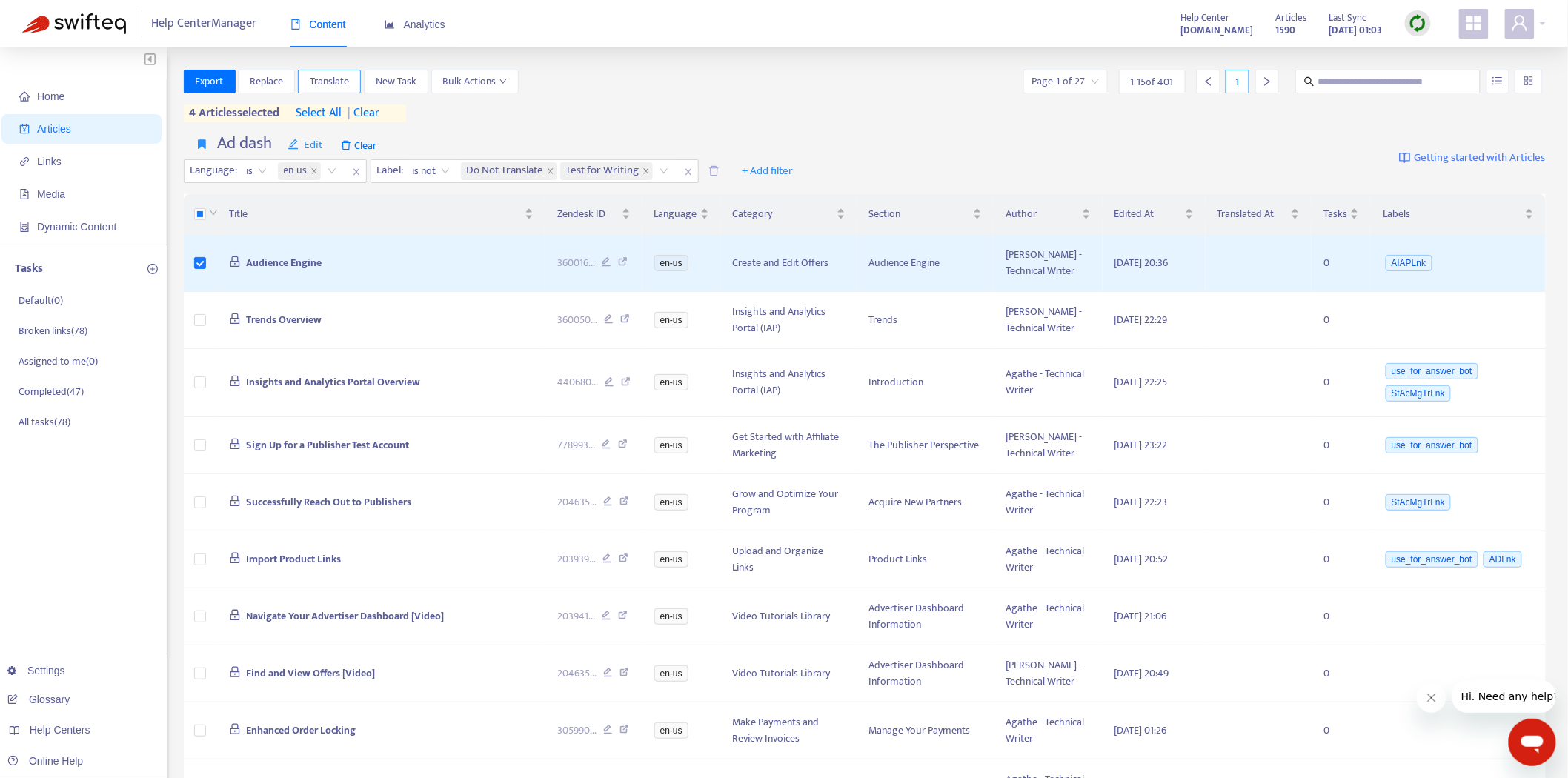
click at [335, 70] on button "Translate" at bounding box center [330, 82] width 63 height 24
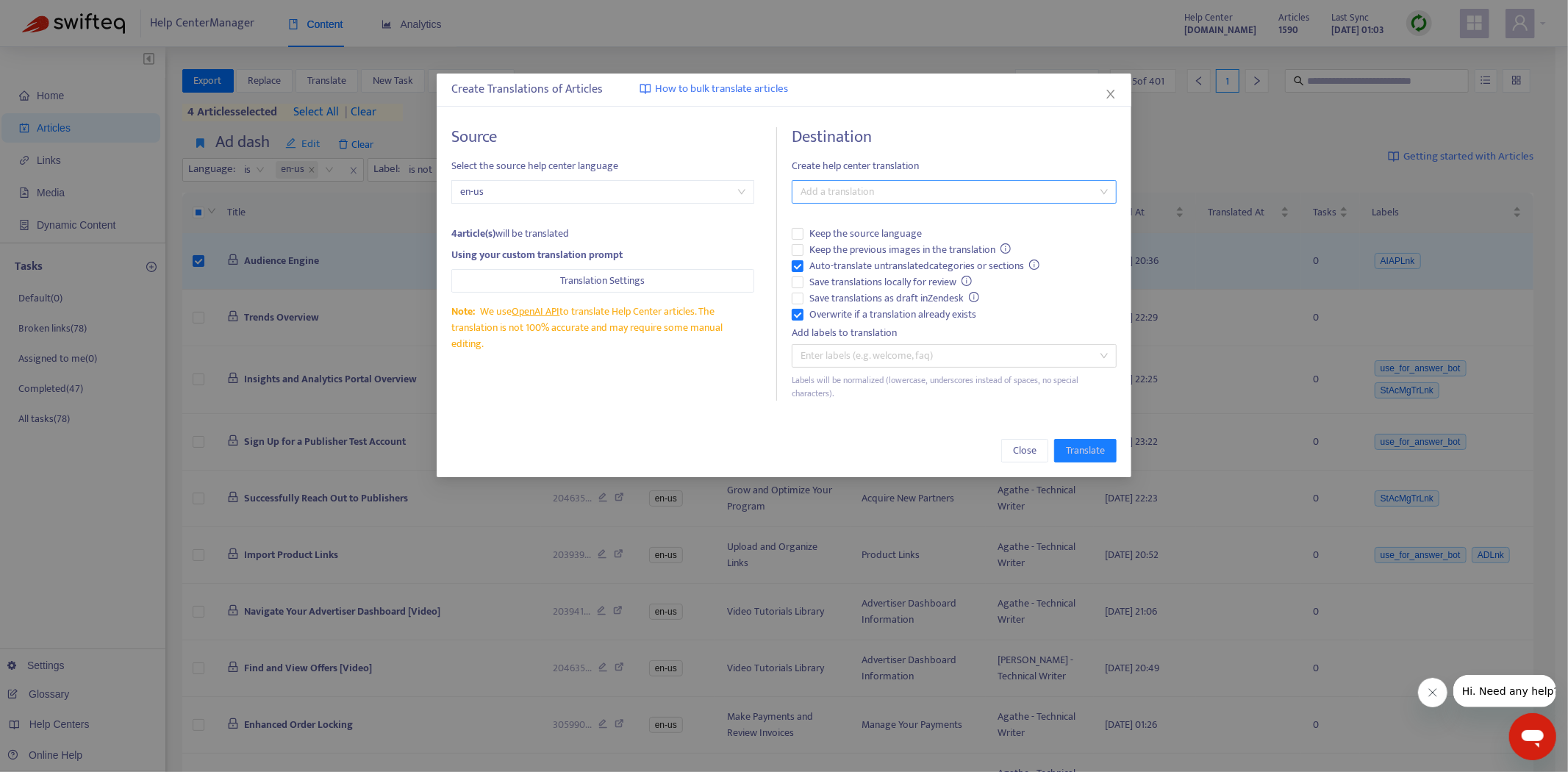
click at [880, 180] on div "Add a translation" at bounding box center [955, 192] width 325 height 24
click at [876, 217] on div "Select all" at bounding box center [955, 221] width 302 height 16
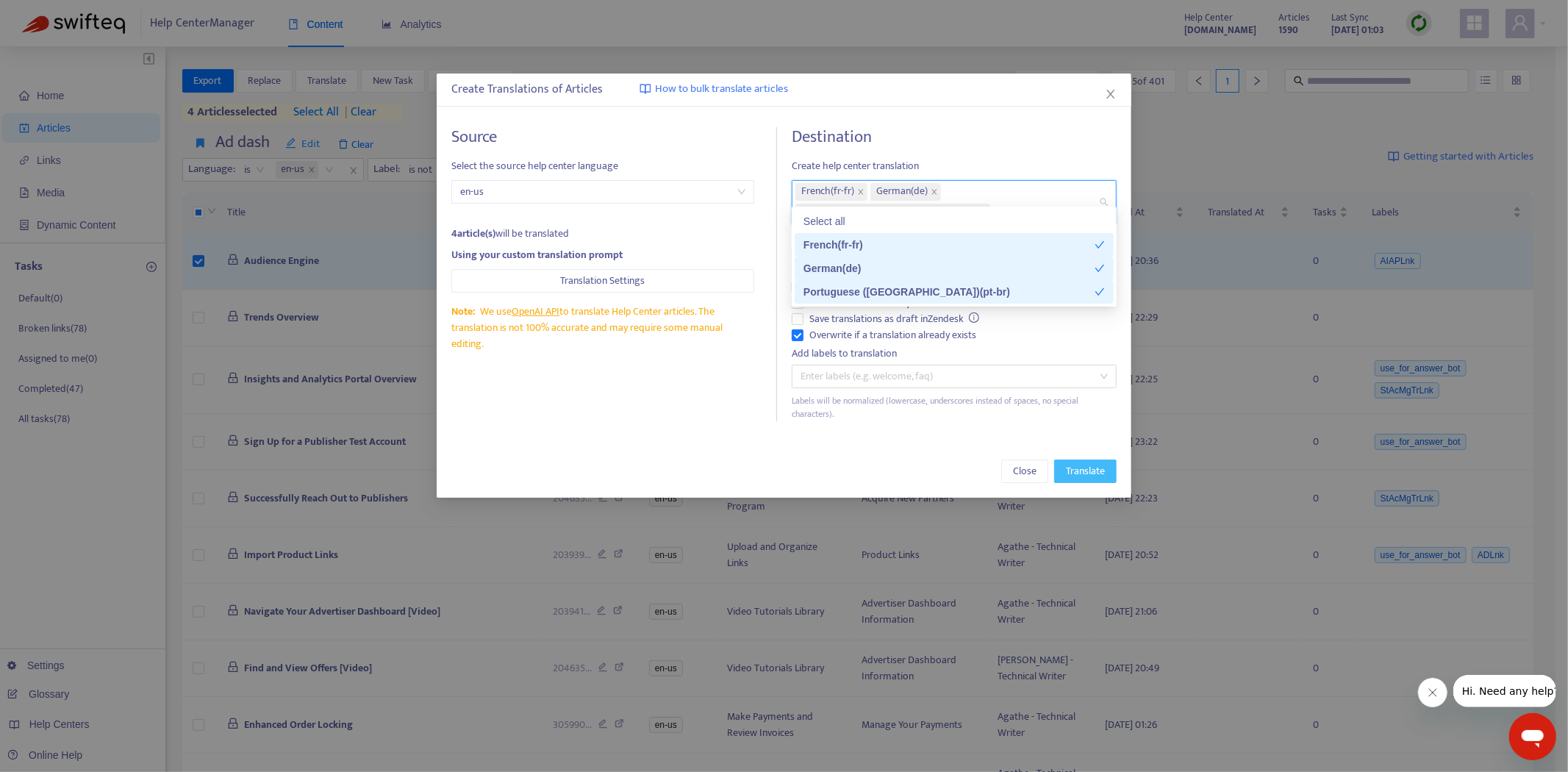
click at [1070, 464] on span "Translate" at bounding box center [1085, 471] width 39 height 16
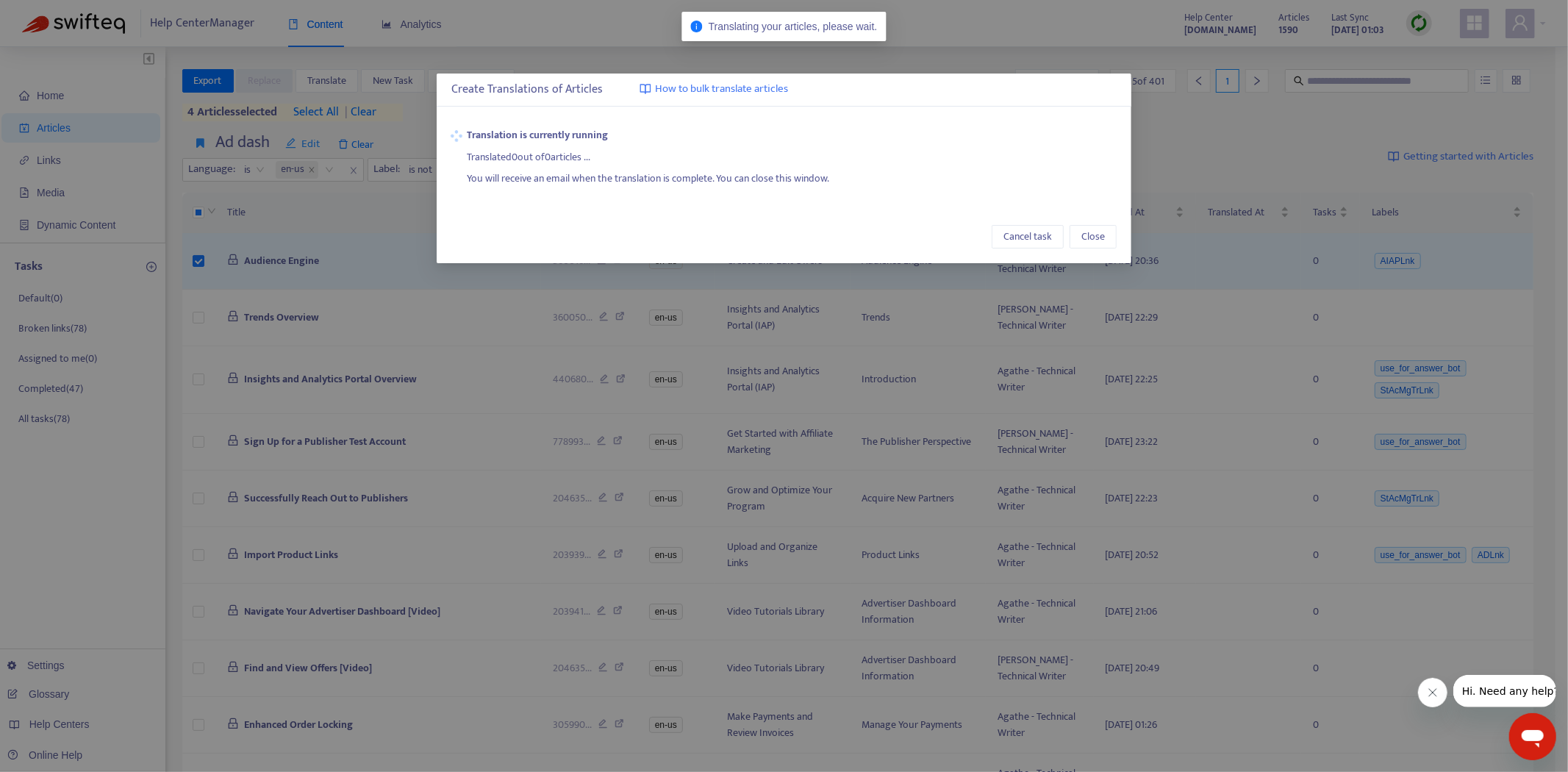
click at [1096, 223] on div "Cancel task Close" at bounding box center [784, 237] width 695 height 53
click at [1093, 229] on span "Close" at bounding box center [1093, 236] width 24 height 16
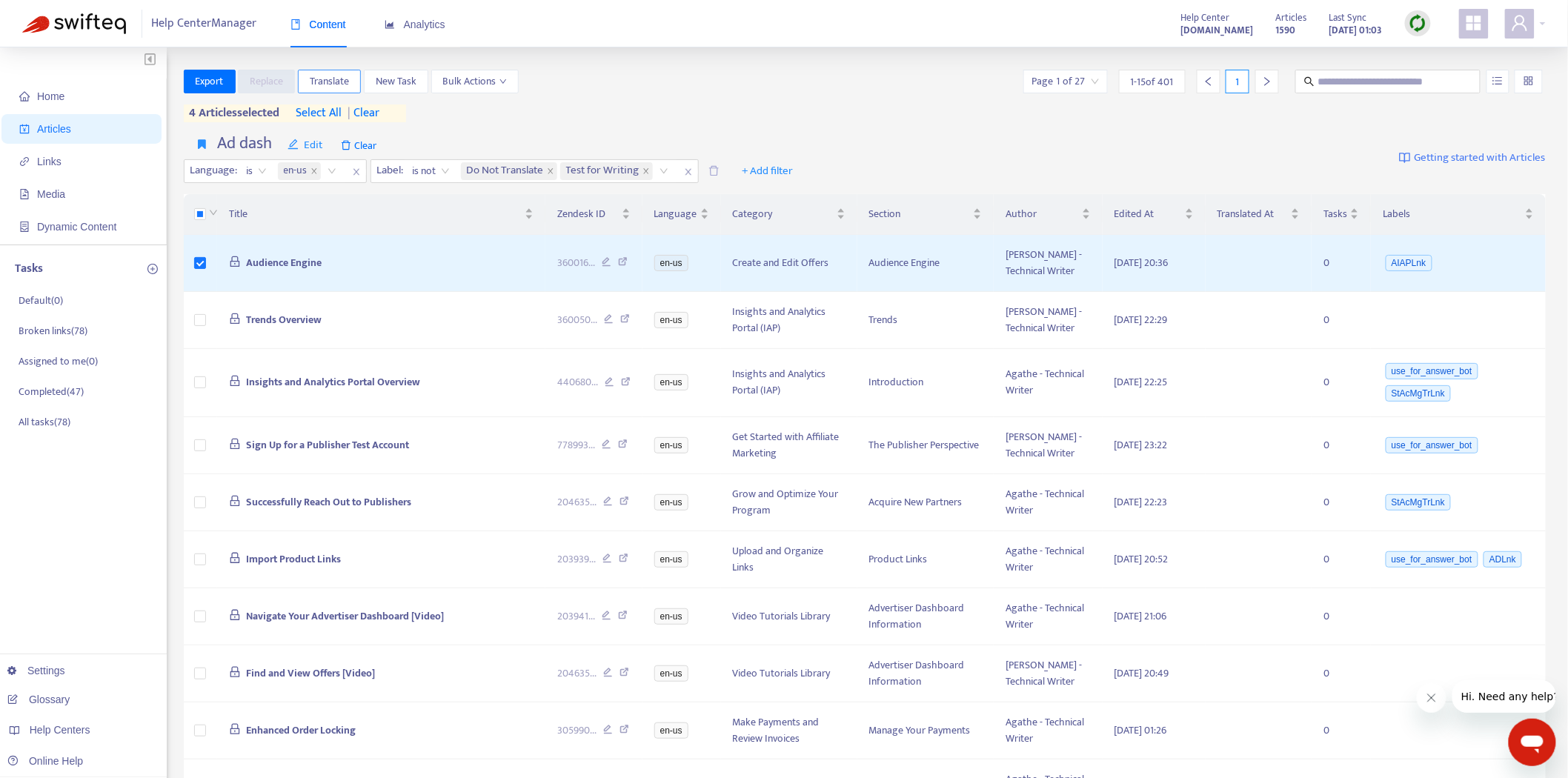
click at [339, 78] on span "Translate" at bounding box center [330, 81] width 39 height 16
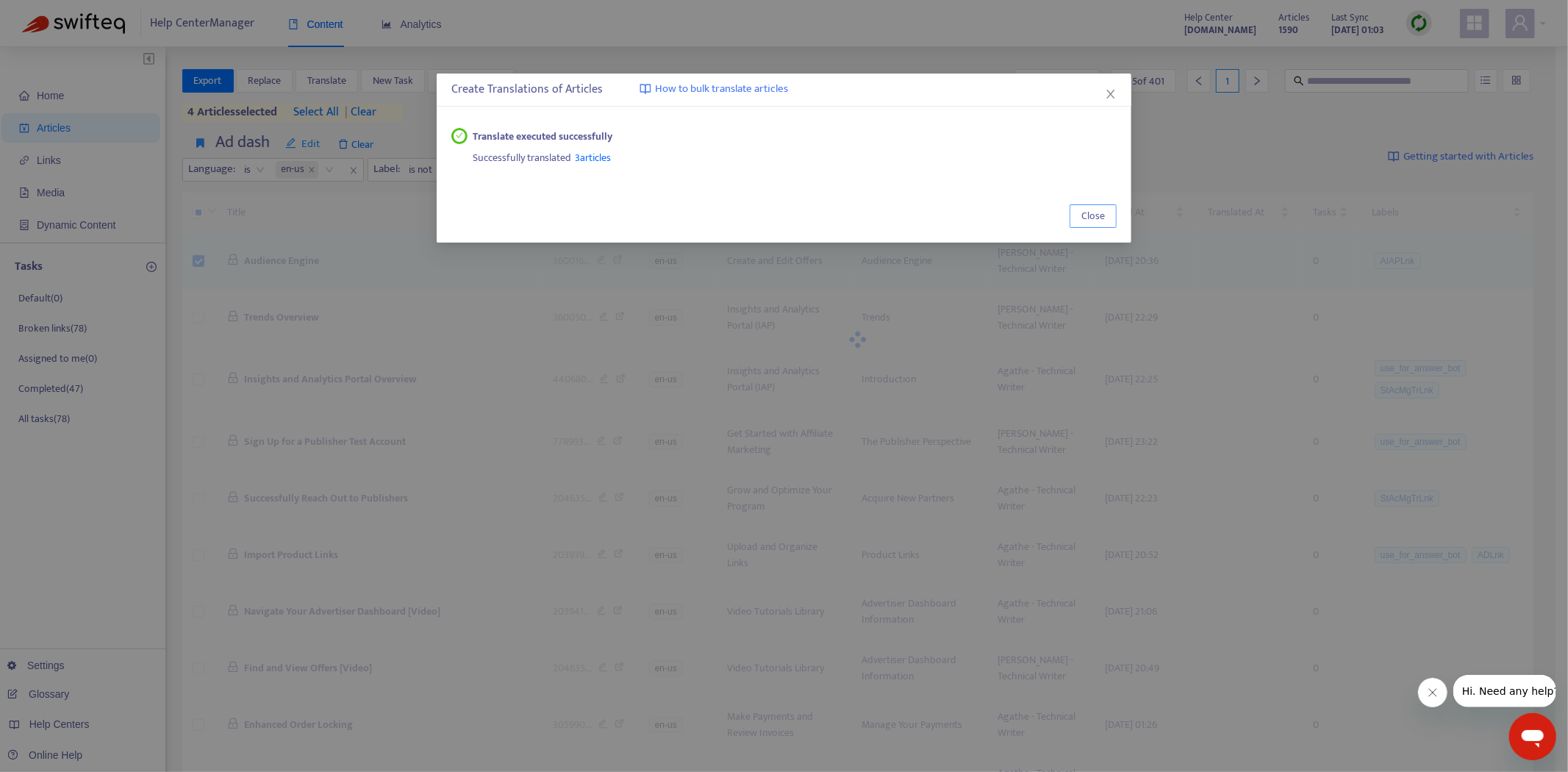
click at [1091, 208] on span "Close" at bounding box center [1093, 216] width 24 height 16
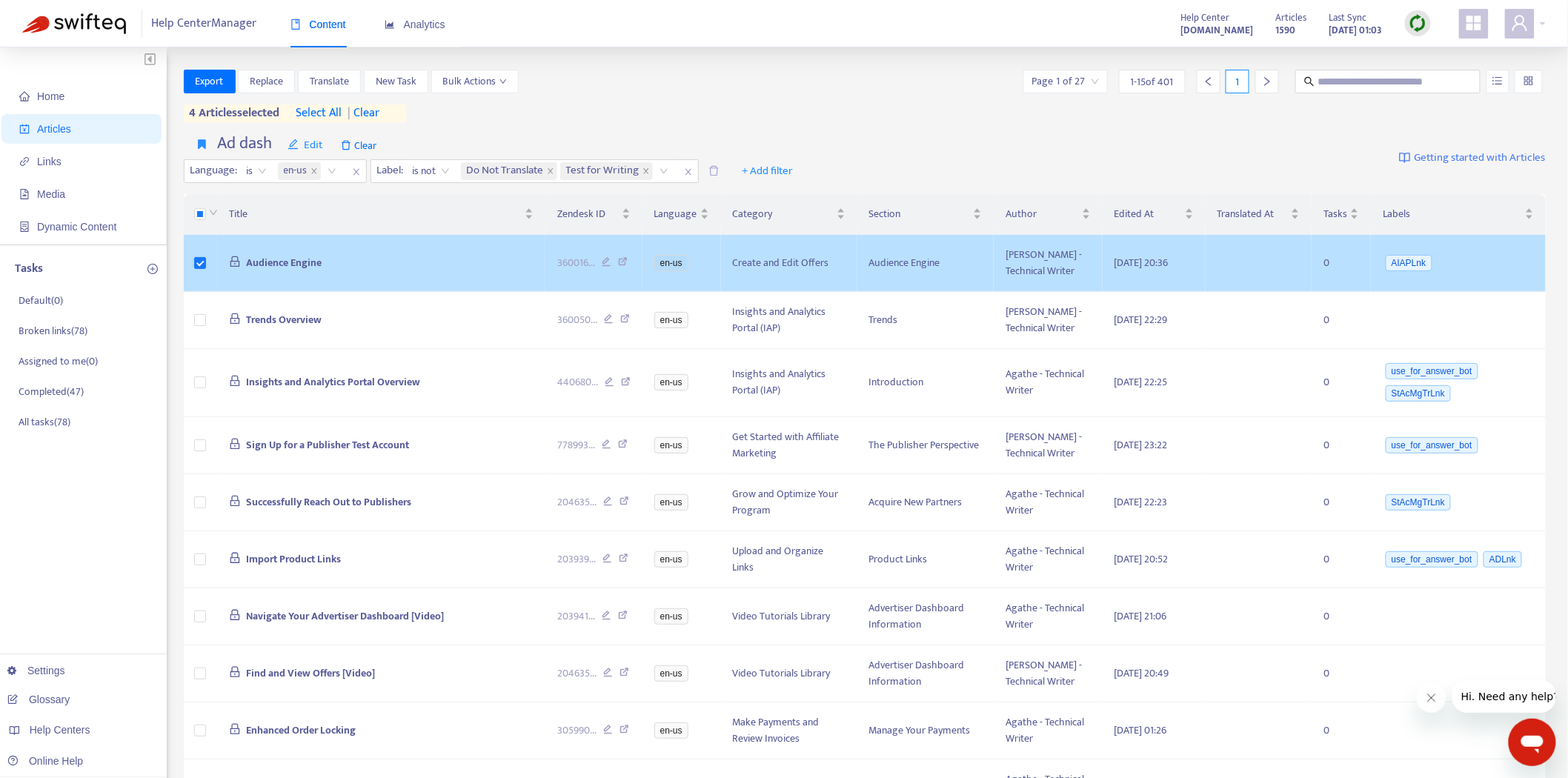
click at [618, 262] on icon at bounding box center [623, 264] width 9 height 14
drag, startPoint x: 353, startPoint y: 274, endPoint x: 227, endPoint y: 268, distance: 126.1
click at [227, 268] on td "Audience Engine" at bounding box center [381, 263] width 329 height 57
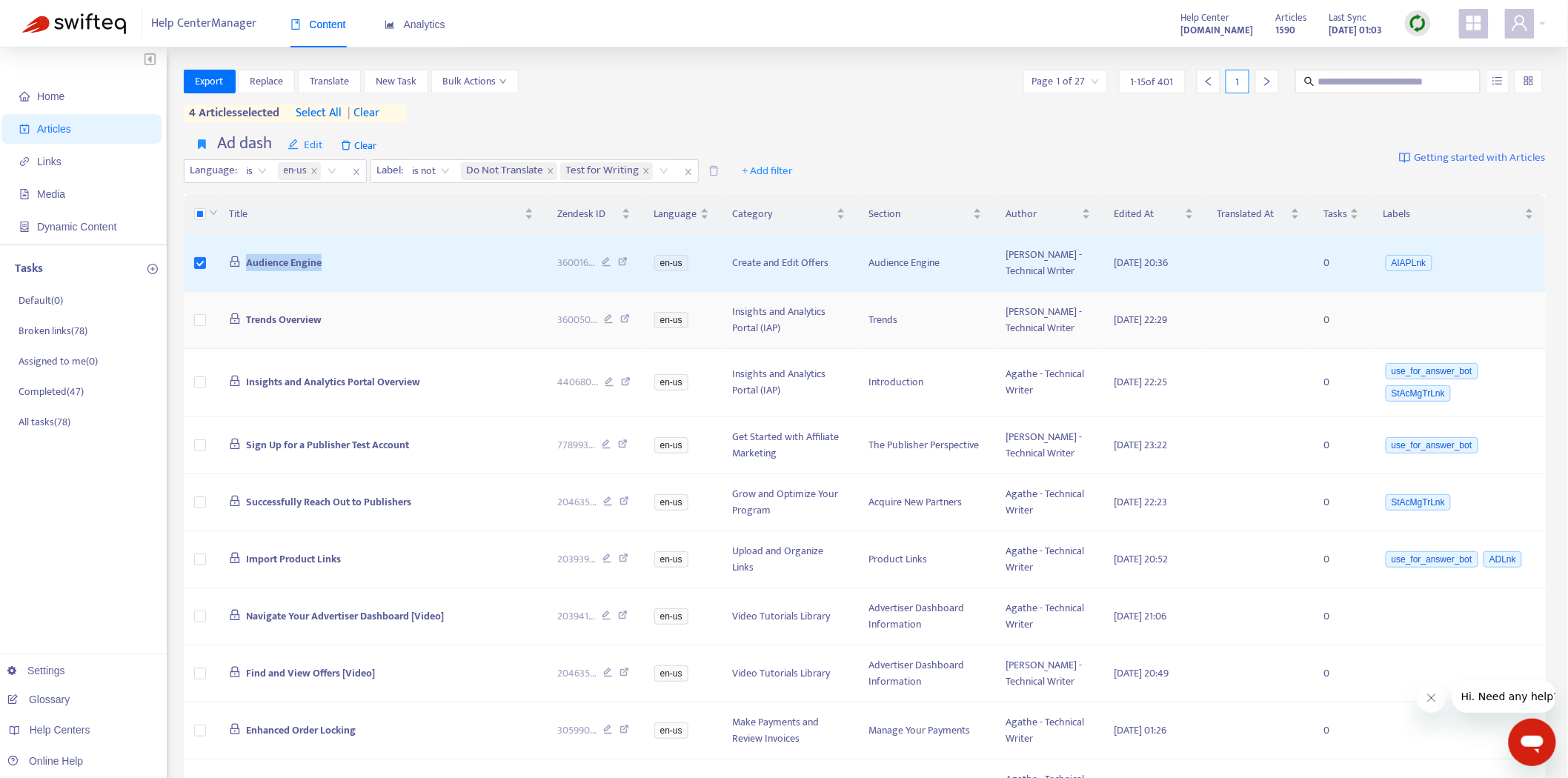
copy span "Audience Engine"
drag, startPoint x: 234, startPoint y: 631, endPoint x: 255, endPoint y: 629, distance: 21.1
click at [234, 632] on link "[DOMAIN_NAME]" at bounding box center [234, 638] width 100 height 12
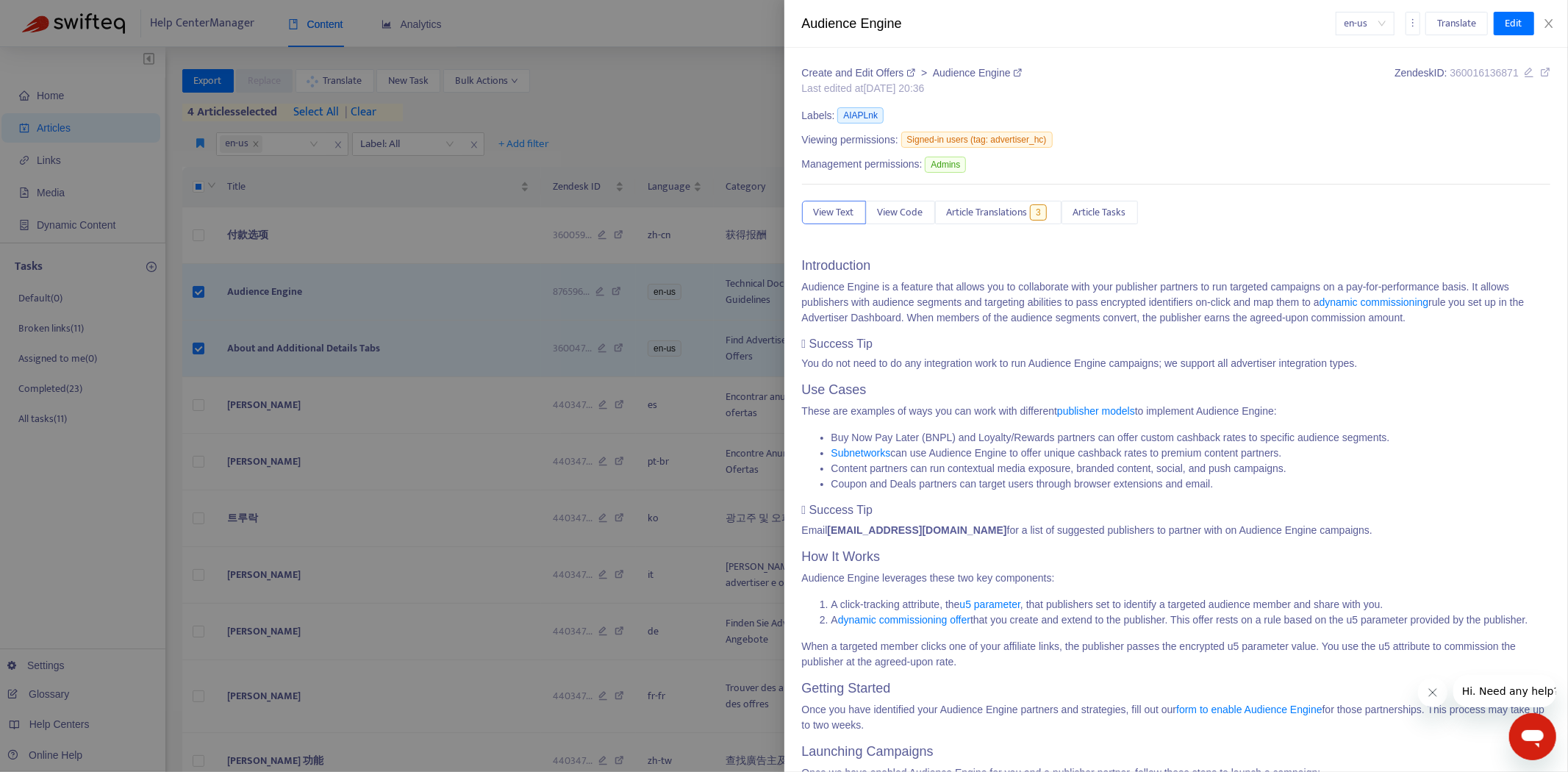
click at [546, 386] on div at bounding box center [784, 386] width 1568 height 772
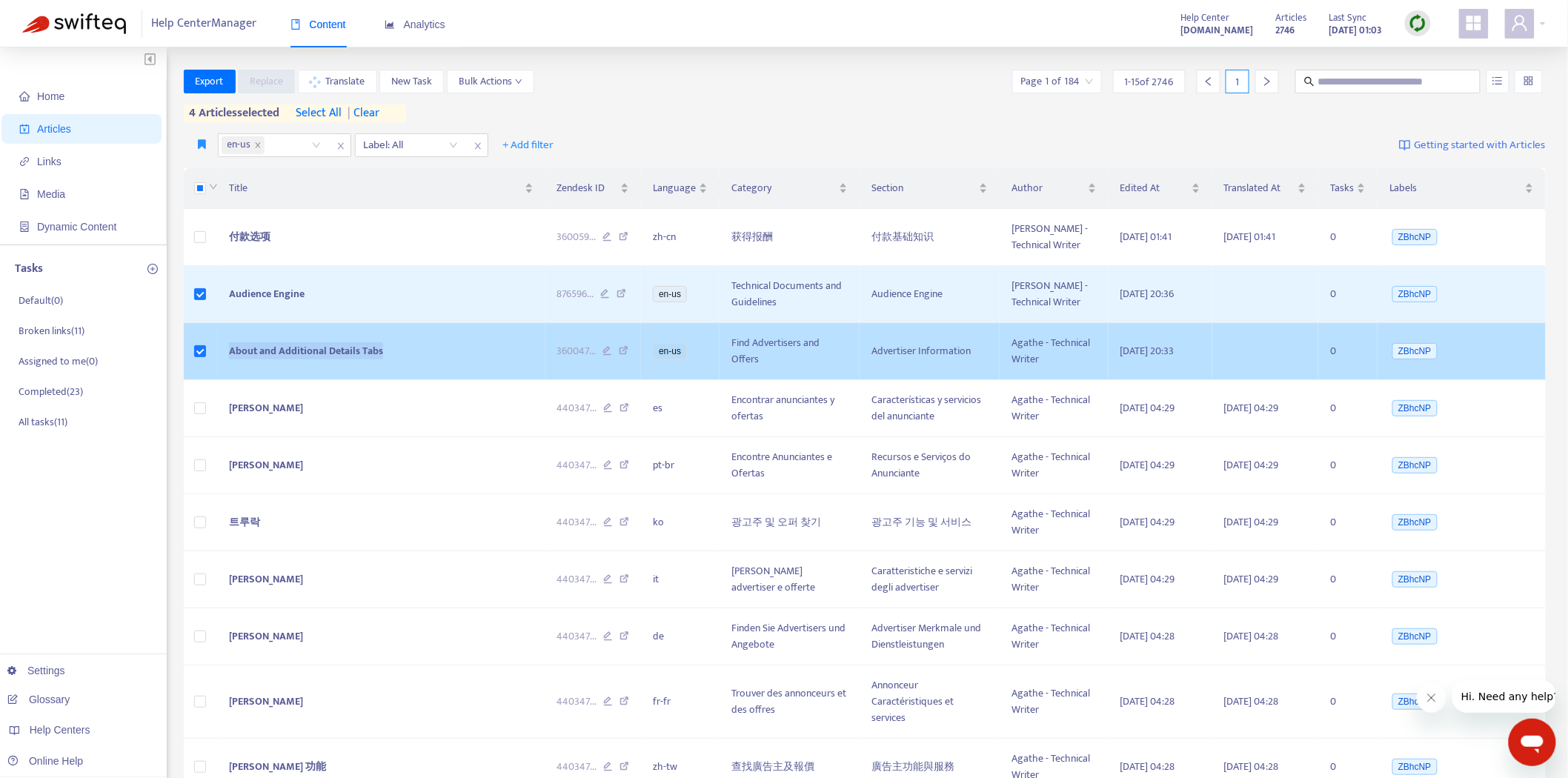
click at [200, 349] on tr "About and Additional Details Tabs 360047 ... en-us Find Advertisers and Offers …" at bounding box center [865, 351] width 1363 height 57
copy tr "About and Additional Details Tabs"
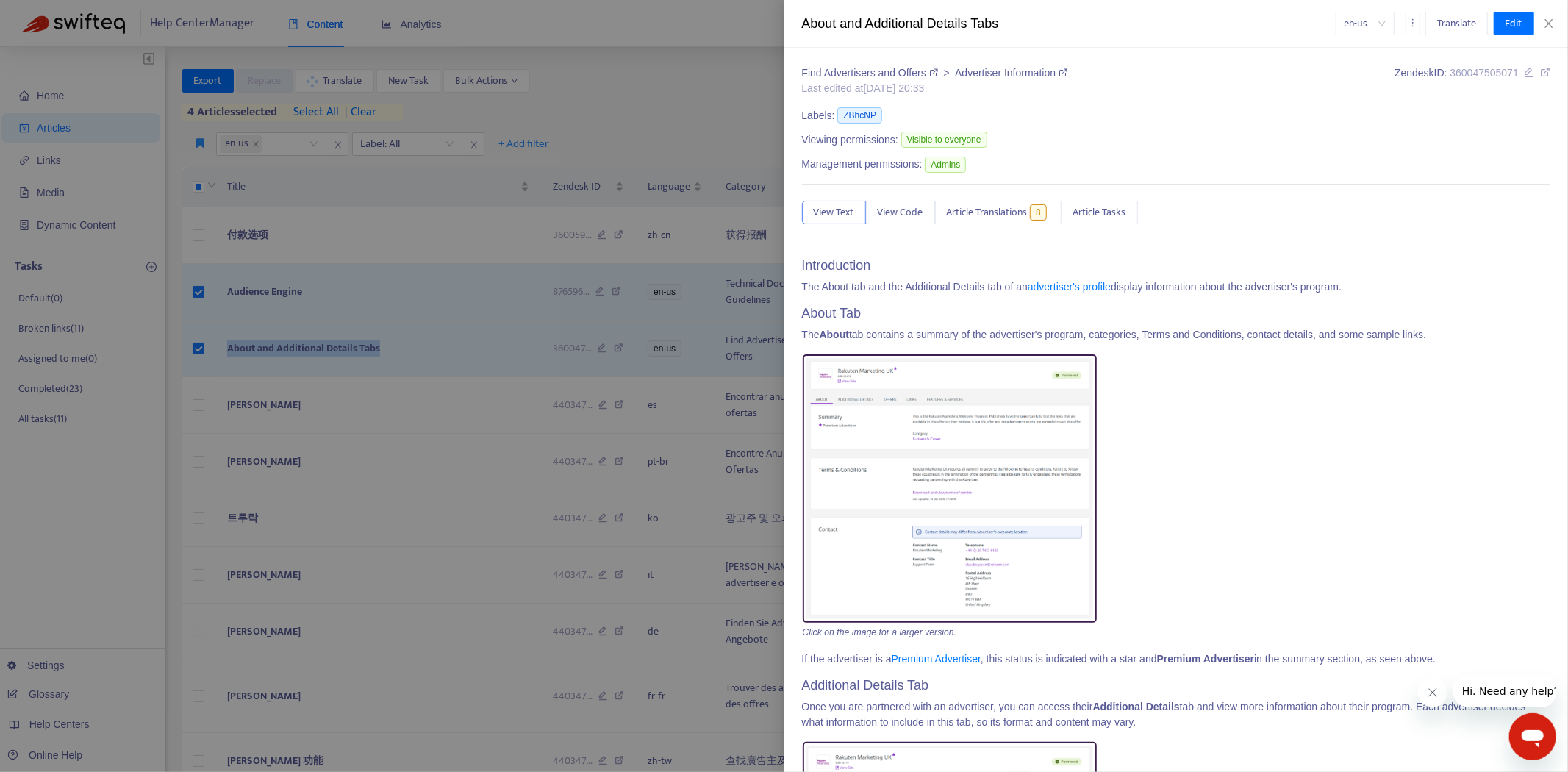
click at [107, 316] on div at bounding box center [784, 386] width 1568 height 772
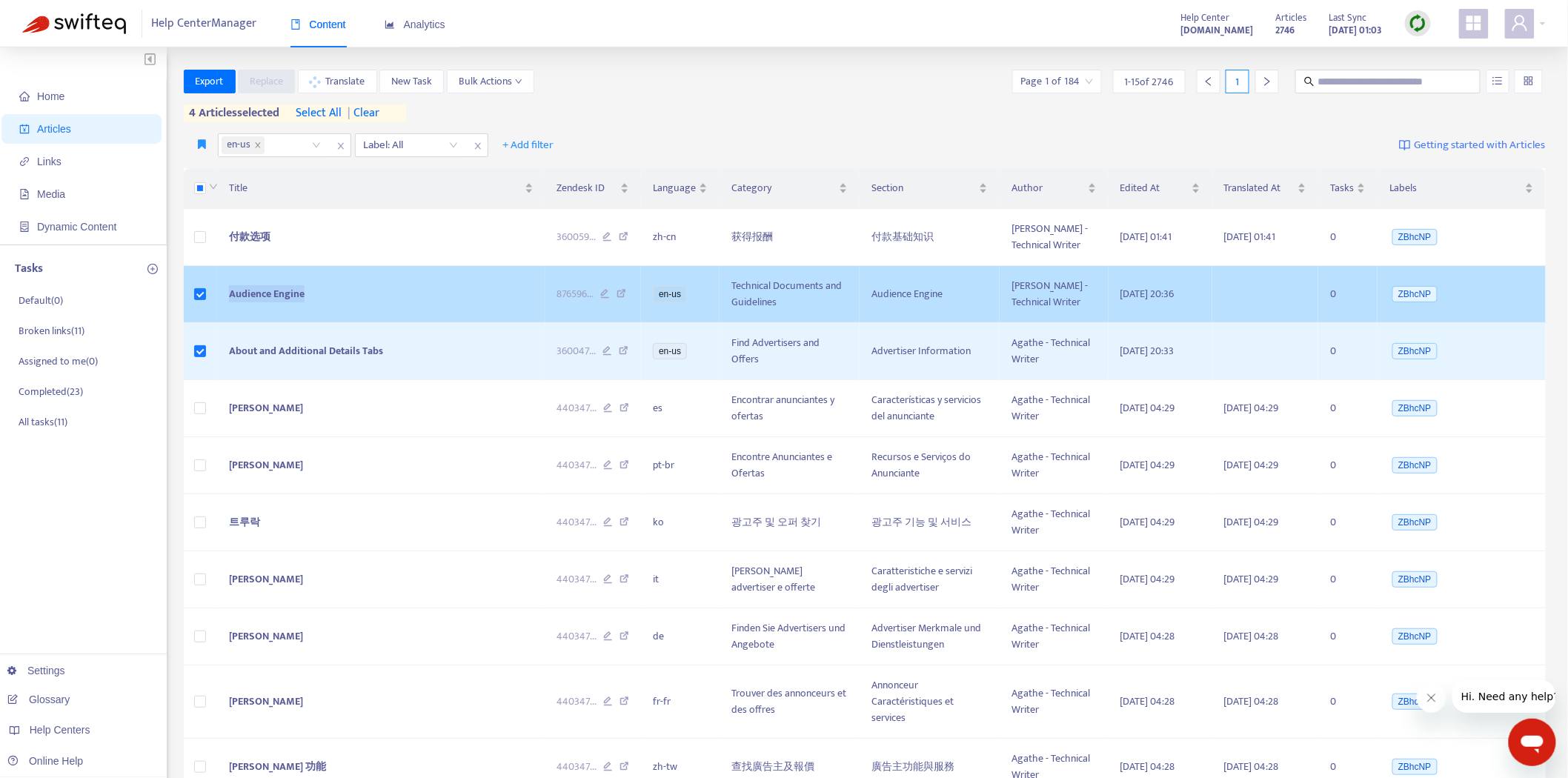
click at [201, 294] on tr "Audience Engine 876596 ... en-us Technical Documents and Guidelines Audience En…" at bounding box center [865, 294] width 1363 height 57
copy tr "Audience Engine"
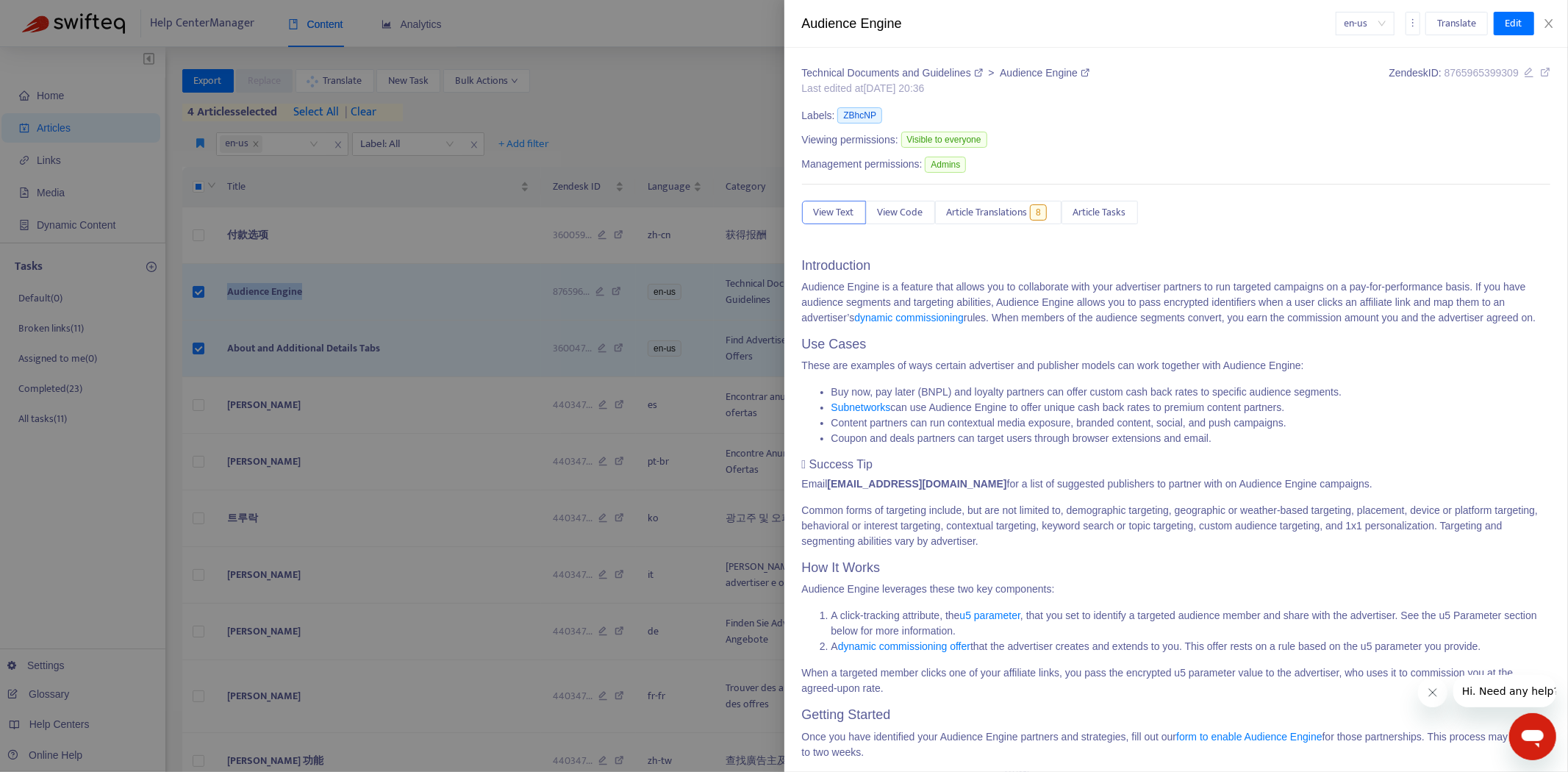
click at [320, 325] on div at bounding box center [784, 386] width 1568 height 772
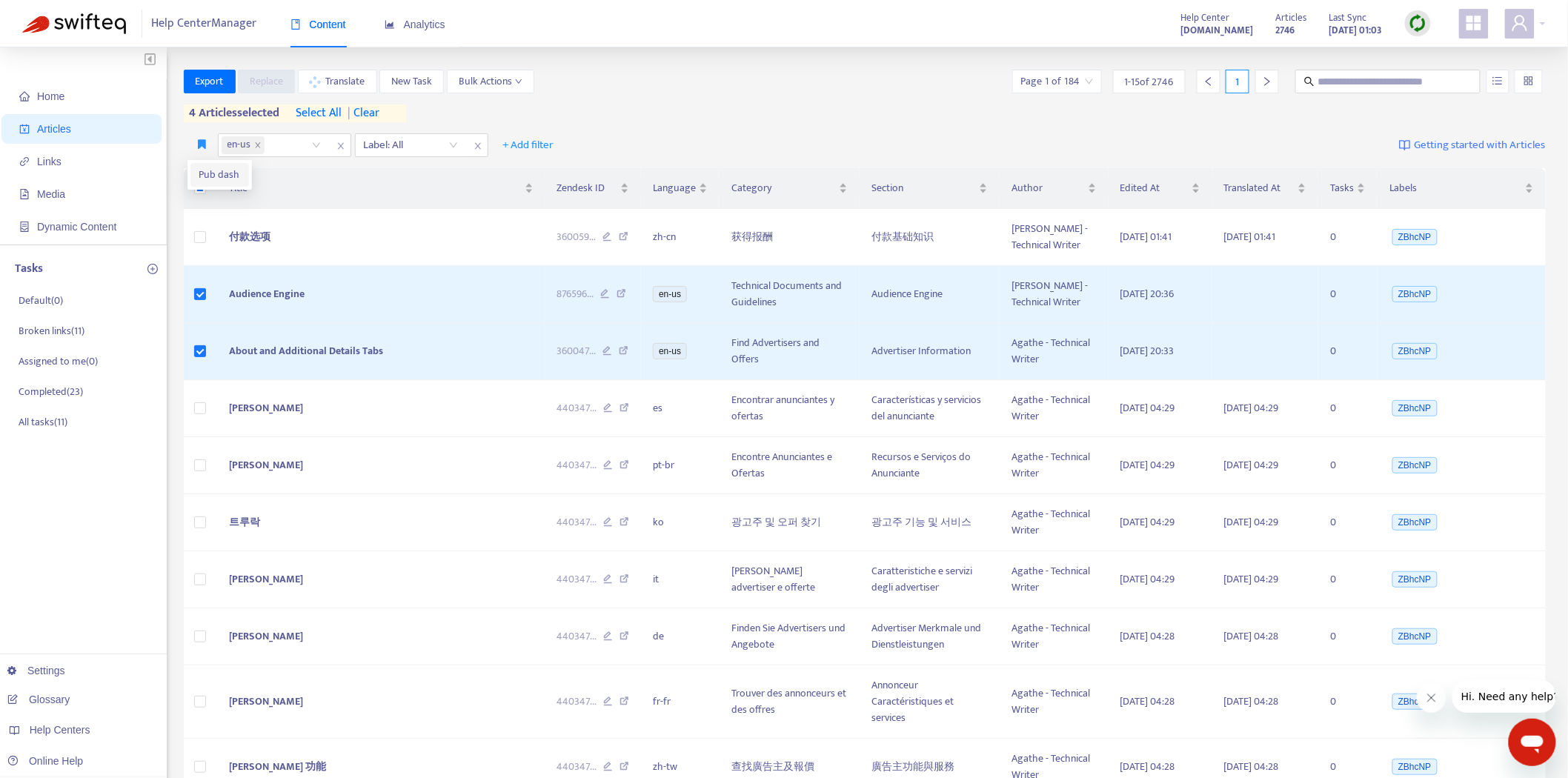
click at [197, 172] on li "Pub dash" at bounding box center [219, 175] width 59 height 24
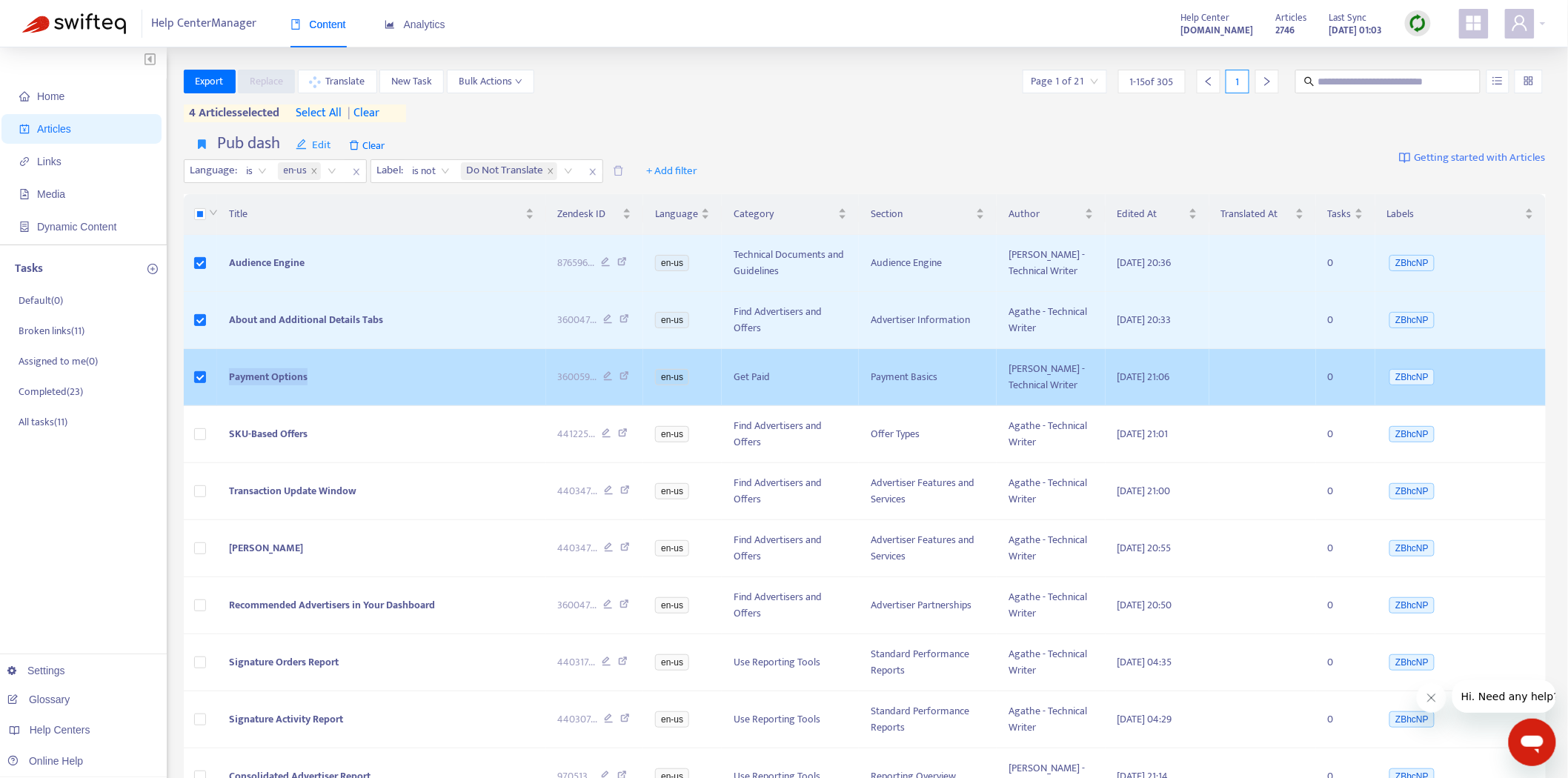
click at [200, 381] on tr "Payment Options 360059 ... en-us Get Paid Payment Basics [PERSON_NAME] - Techni…" at bounding box center [865, 377] width 1363 height 57
copy tr "Payment Options"
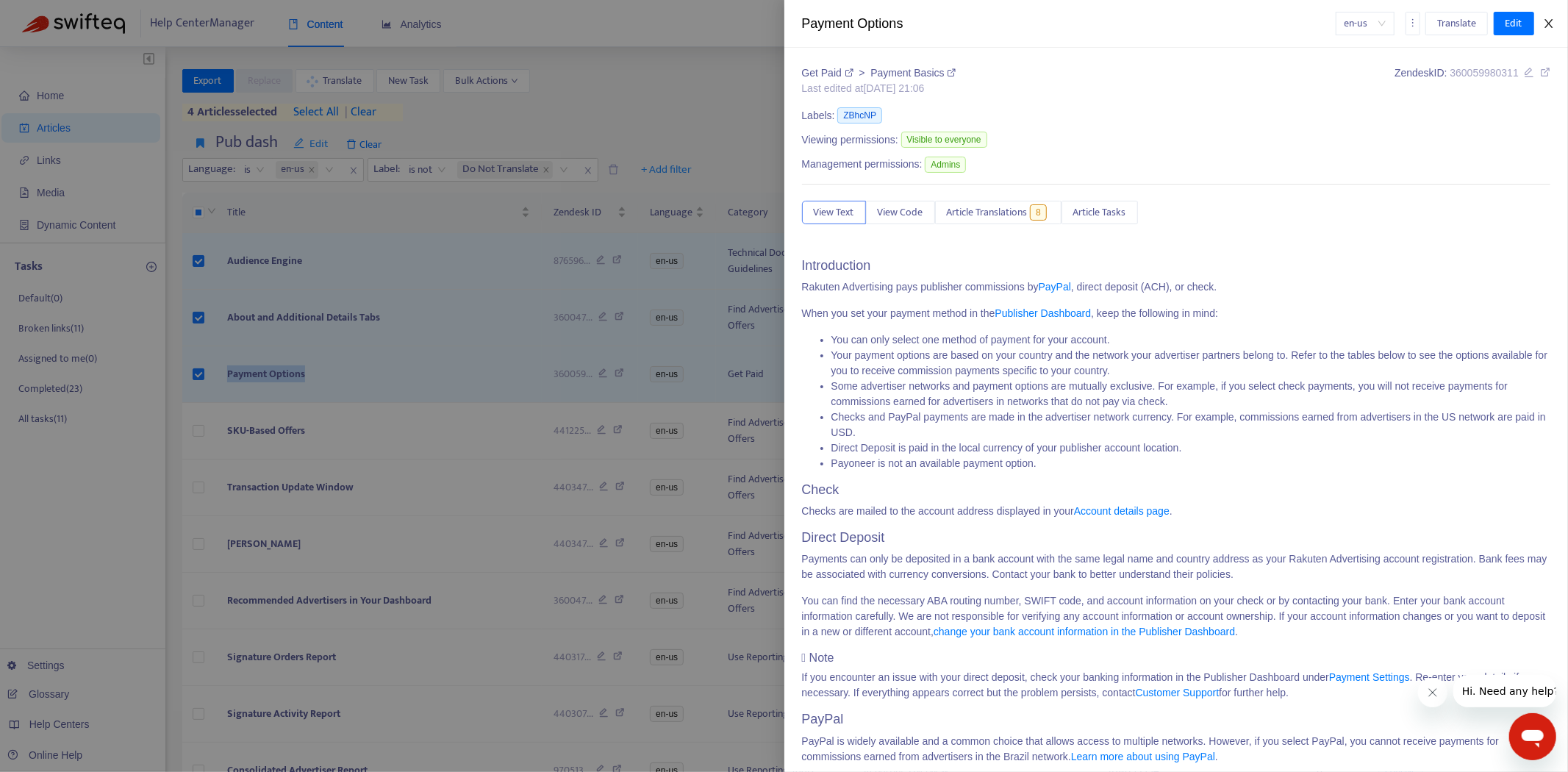
click at [1539, 25] on button "Close" at bounding box center [1549, 24] width 20 height 14
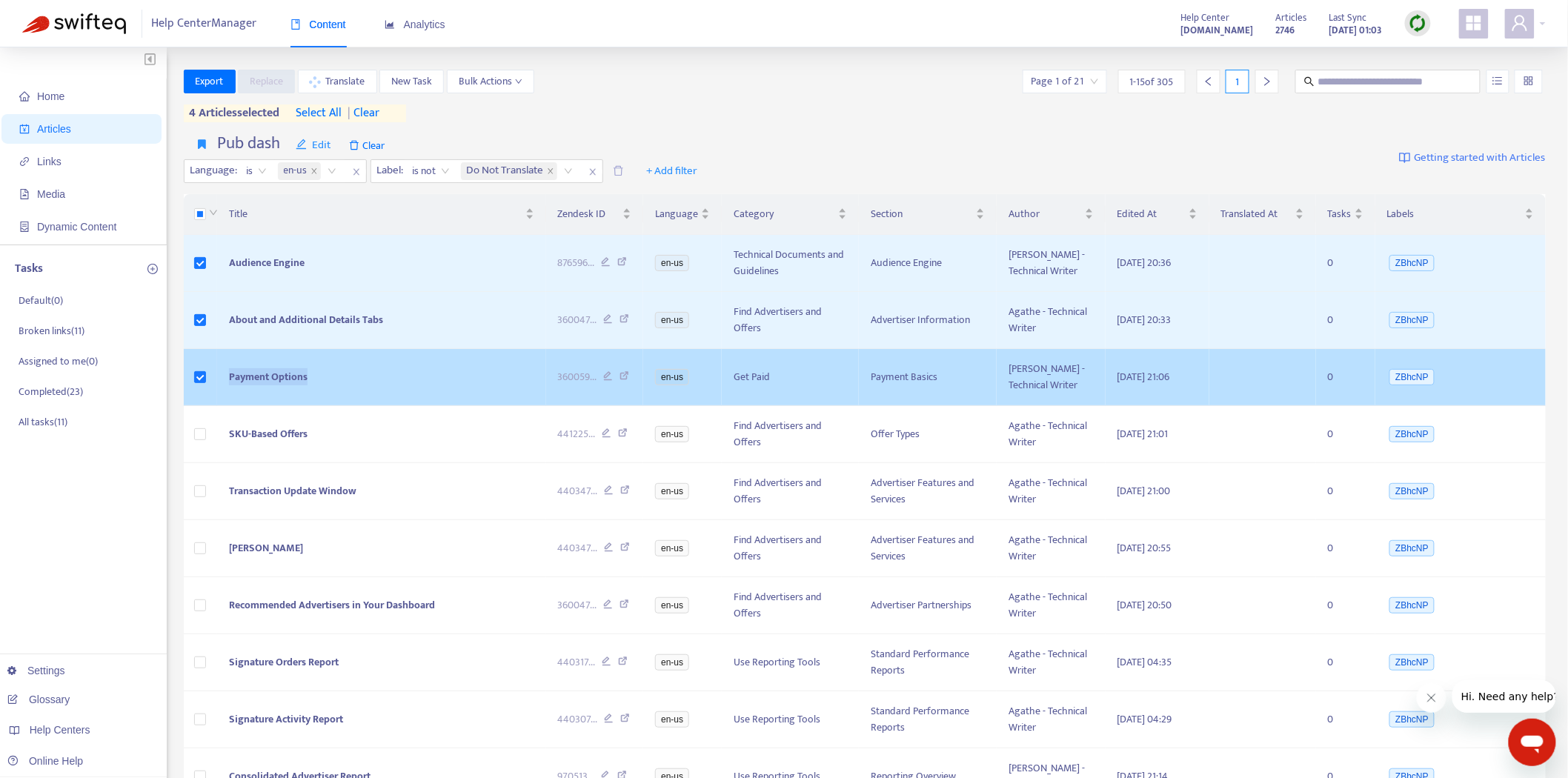
click at [290, 379] on span "Payment Options" at bounding box center [268, 377] width 78 height 17
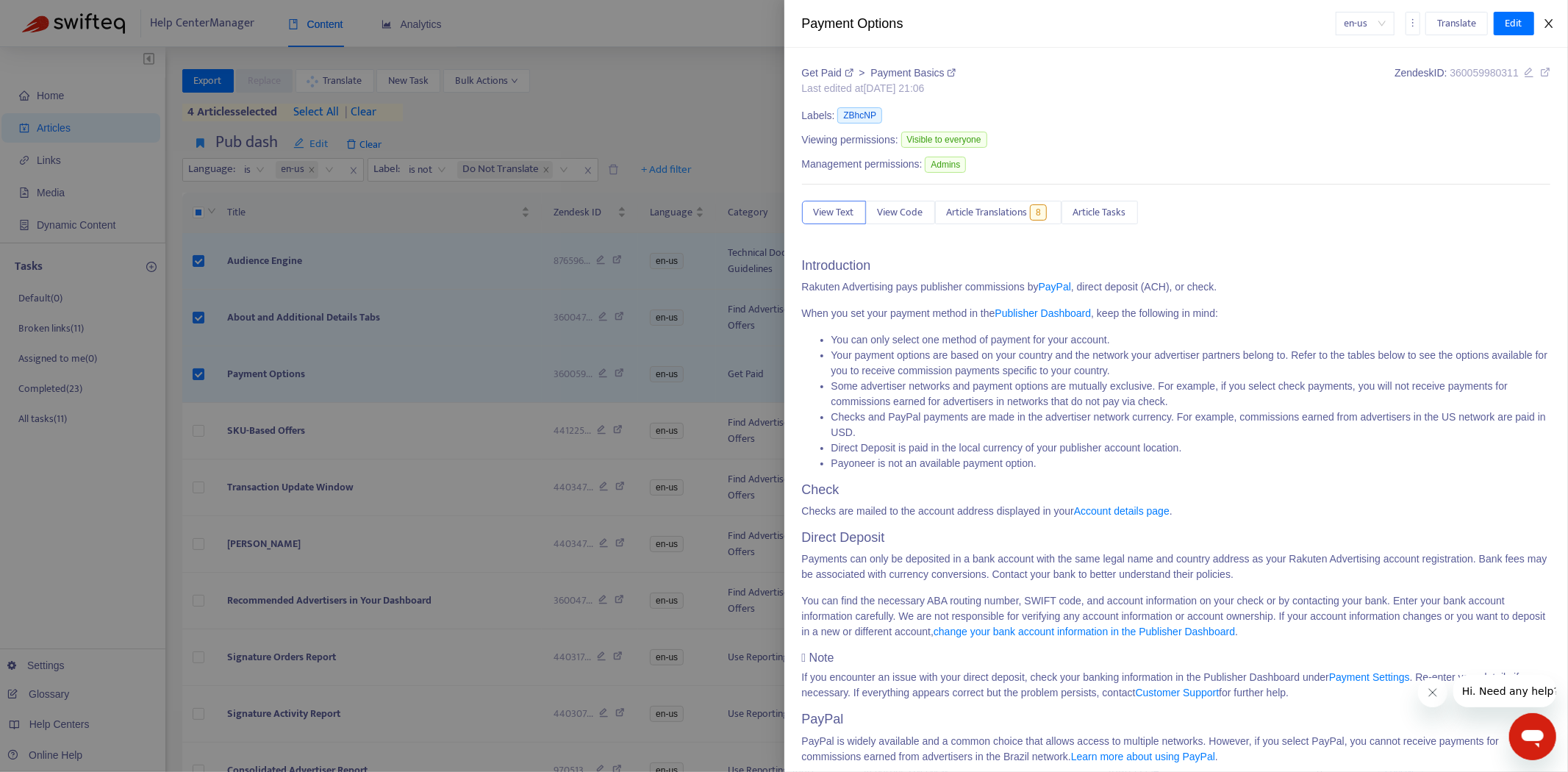
click at [1549, 24] on icon "close" at bounding box center [1549, 24] width 8 height 8
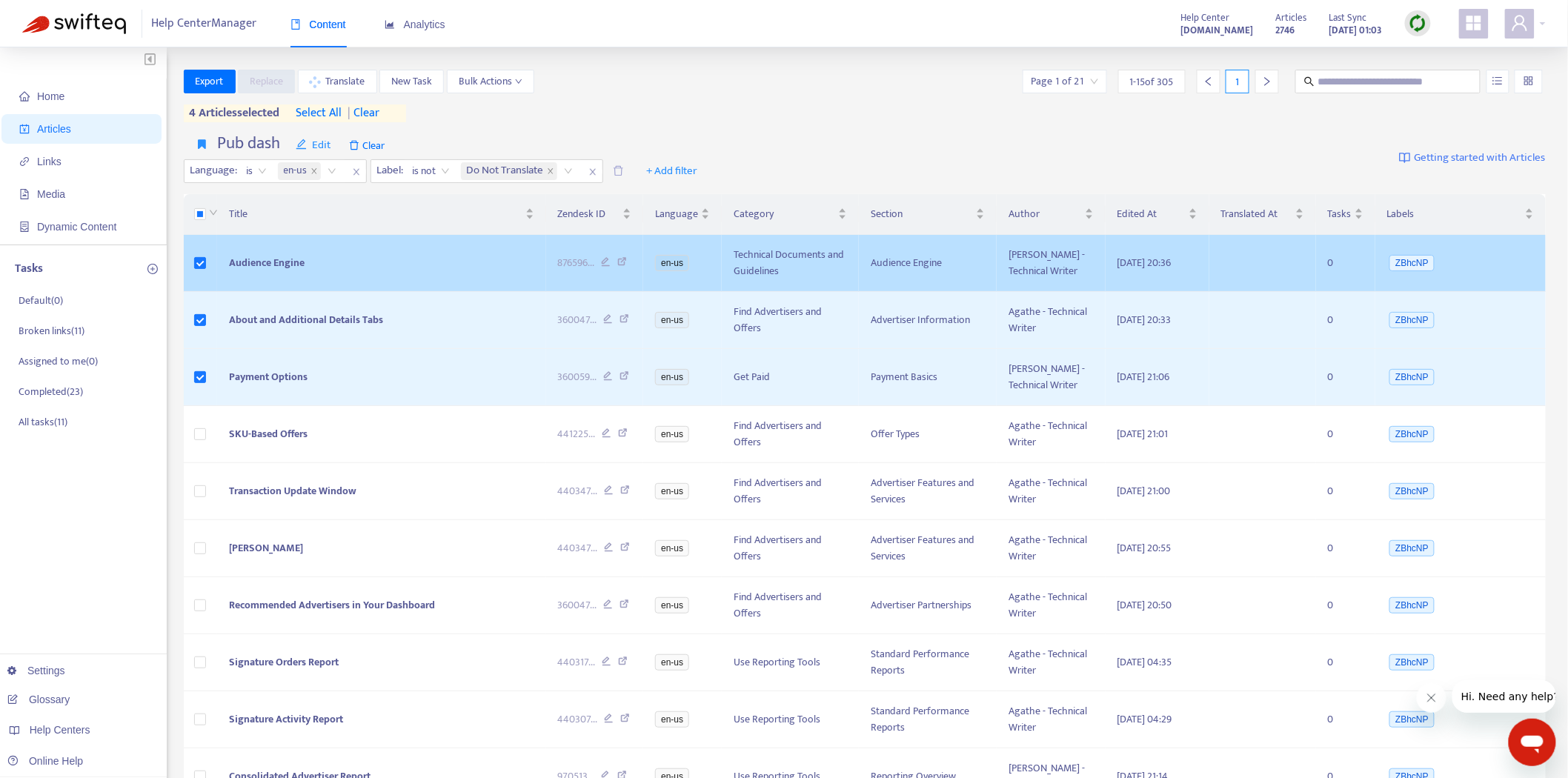
click at [433, 278] on td "Audience Engine" at bounding box center [381, 263] width 329 height 57
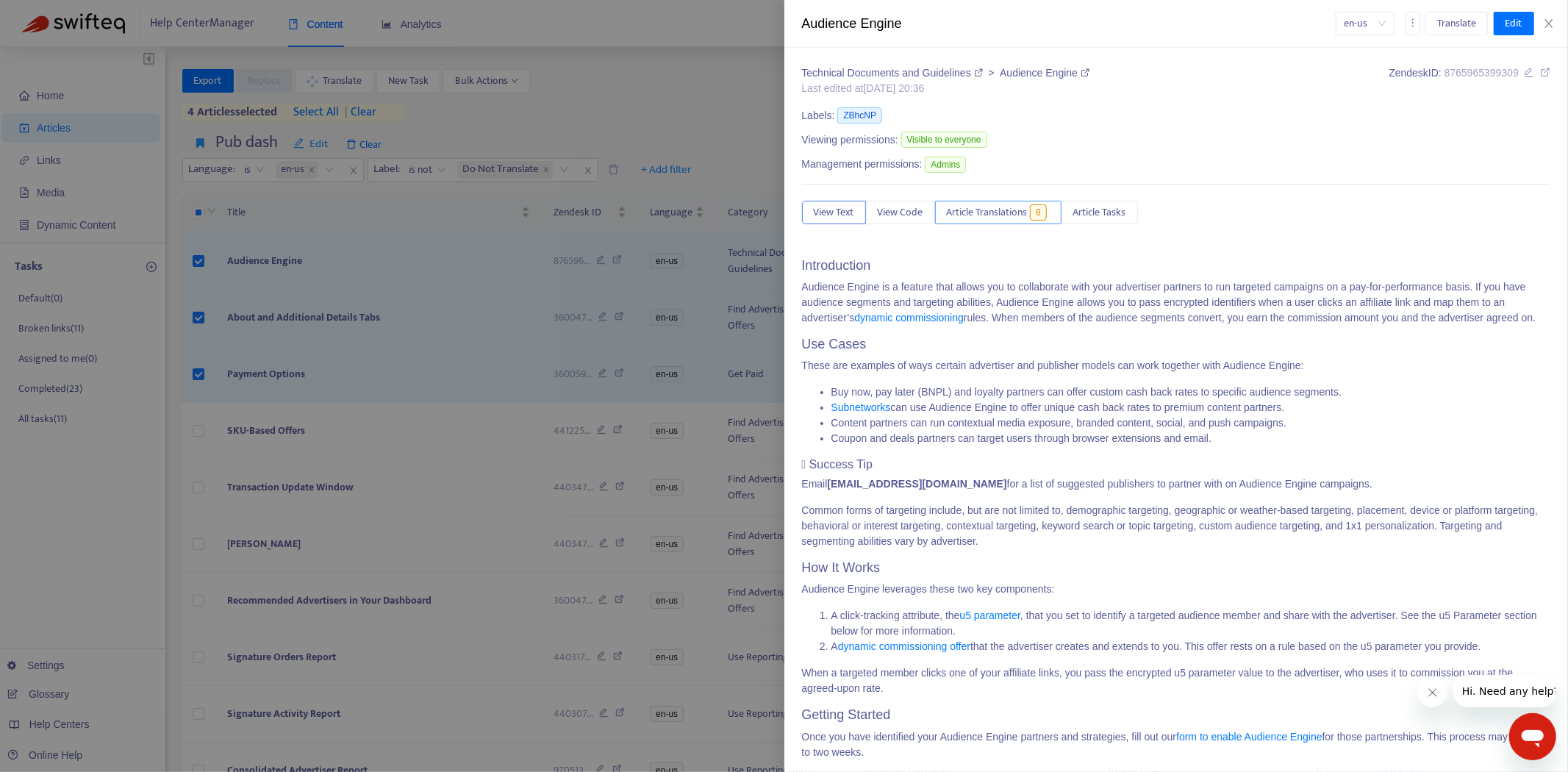
click at [994, 221] on span "Article Translations" at bounding box center [987, 212] width 81 height 16
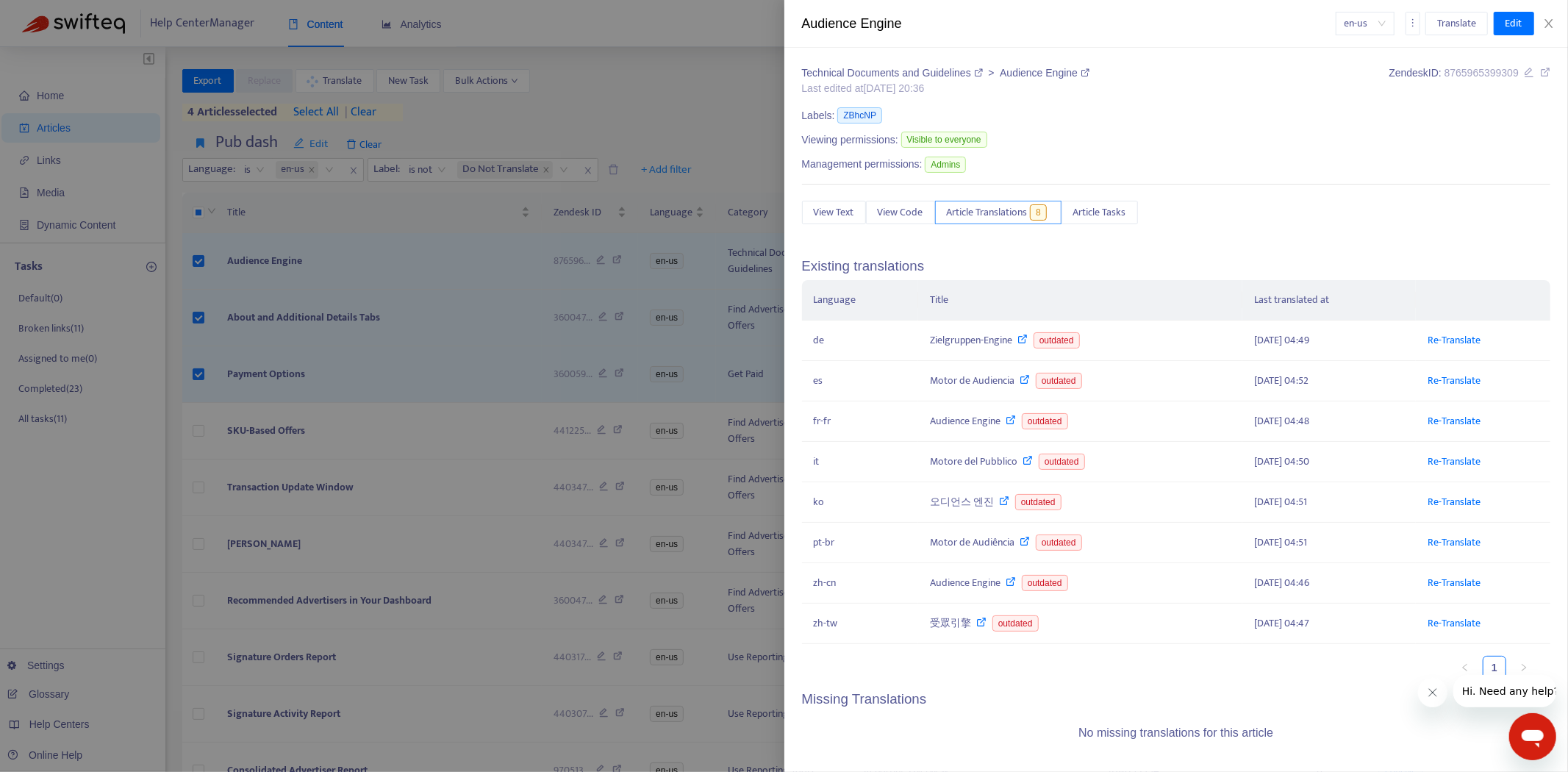
click at [978, 205] on button "Article Translations 8" at bounding box center [998, 212] width 126 height 24
click at [577, 245] on div at bounding box center [784, 386] width 1568 height 772
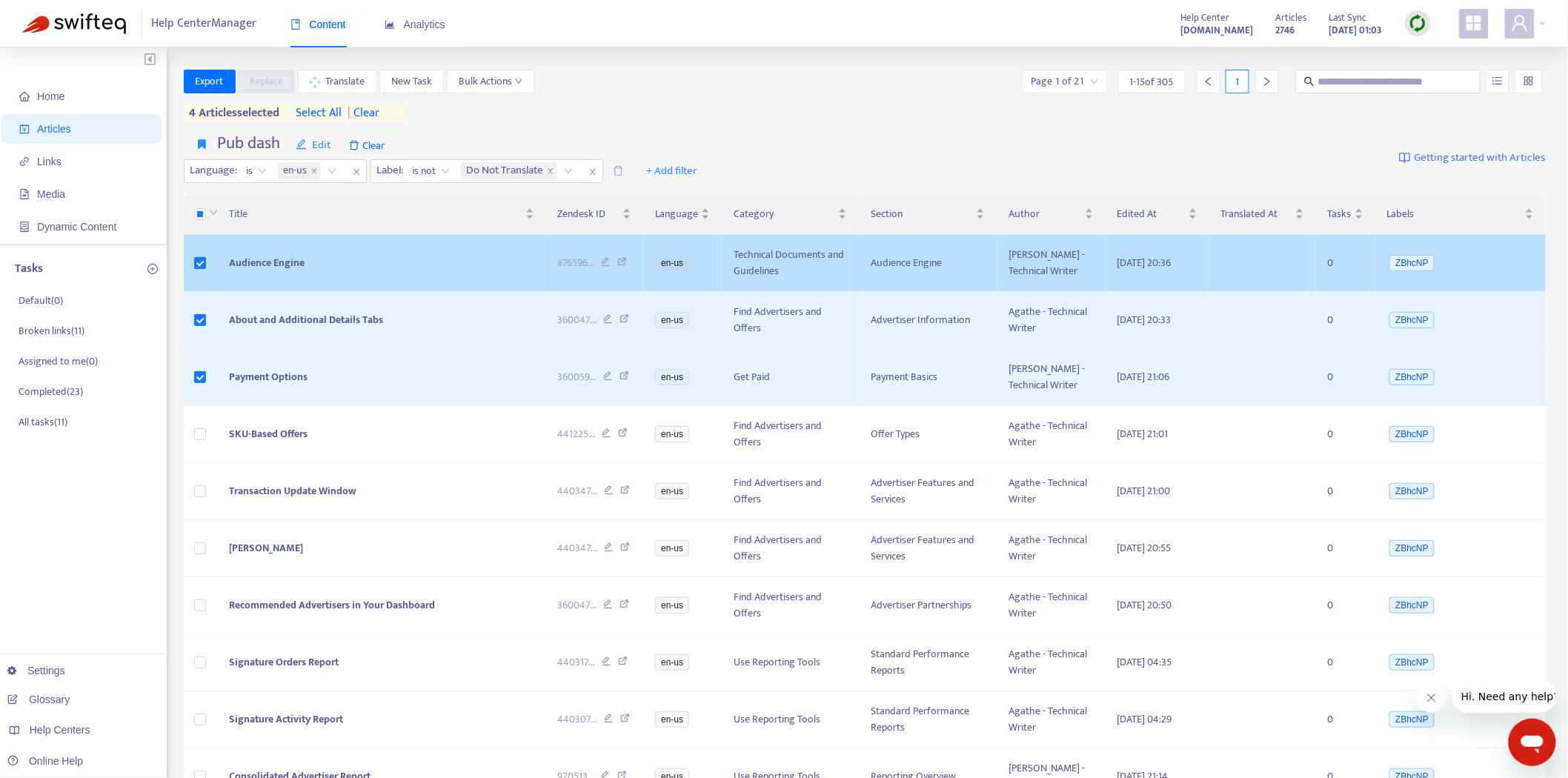
click at [300, 256] on span "Audience Engine" at bounding box center [267, 262] width 76 height 17
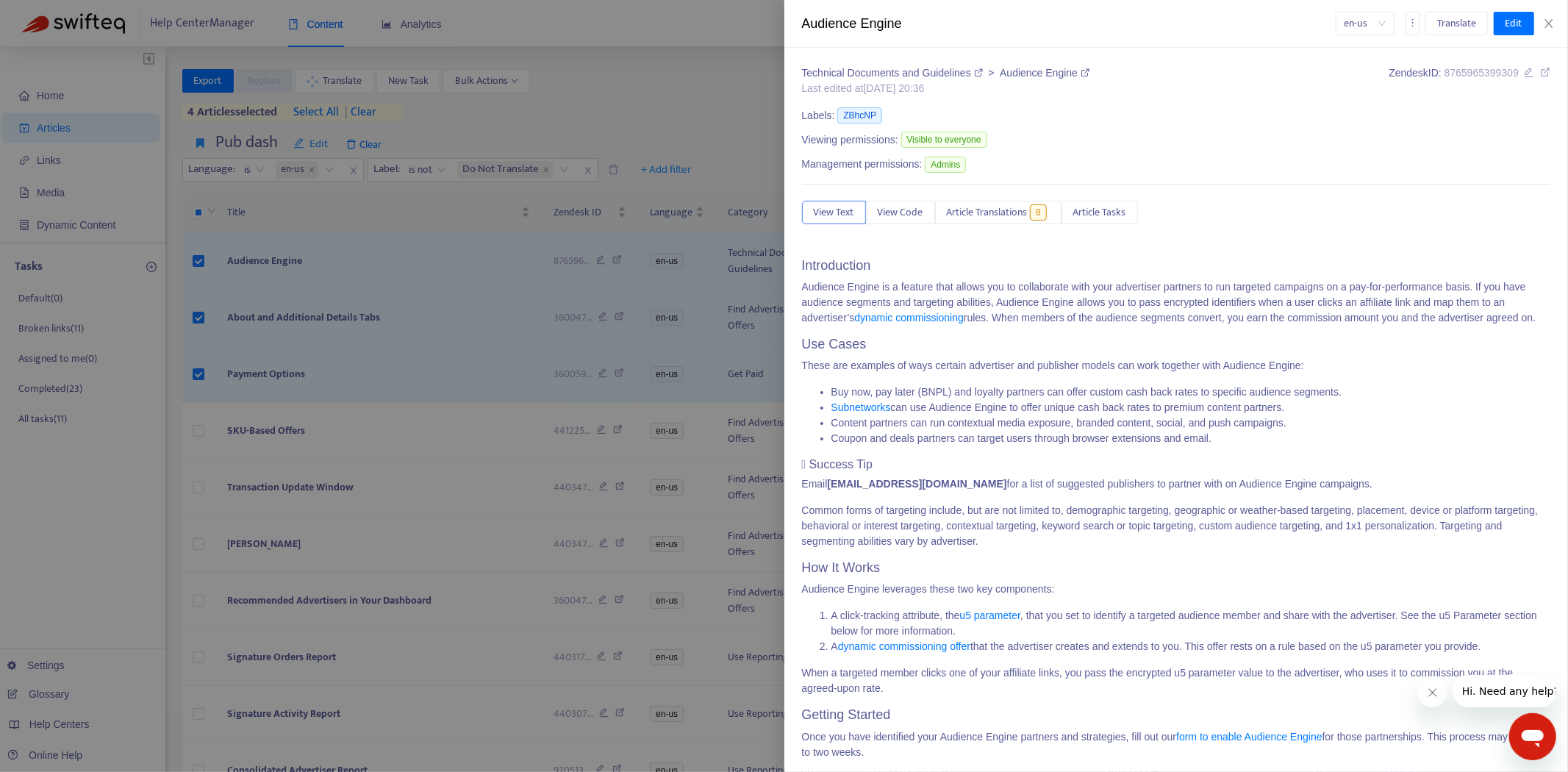
click at [355, 76] on div at bounding box center [784, 386] width 1568 height 772
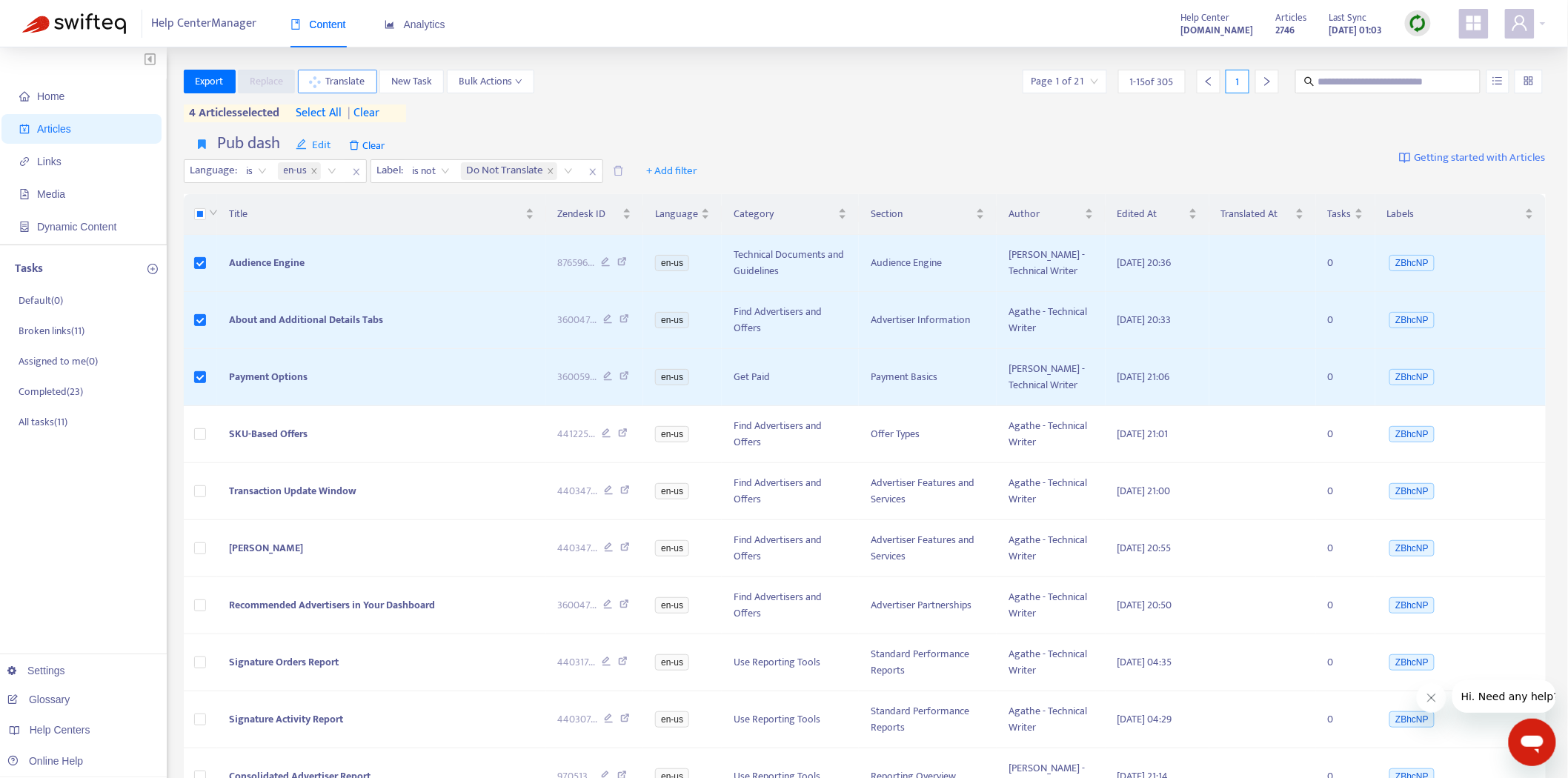
click at [356, 77] on span "Translate" at bounding box center [346, 81] width 39 height 16
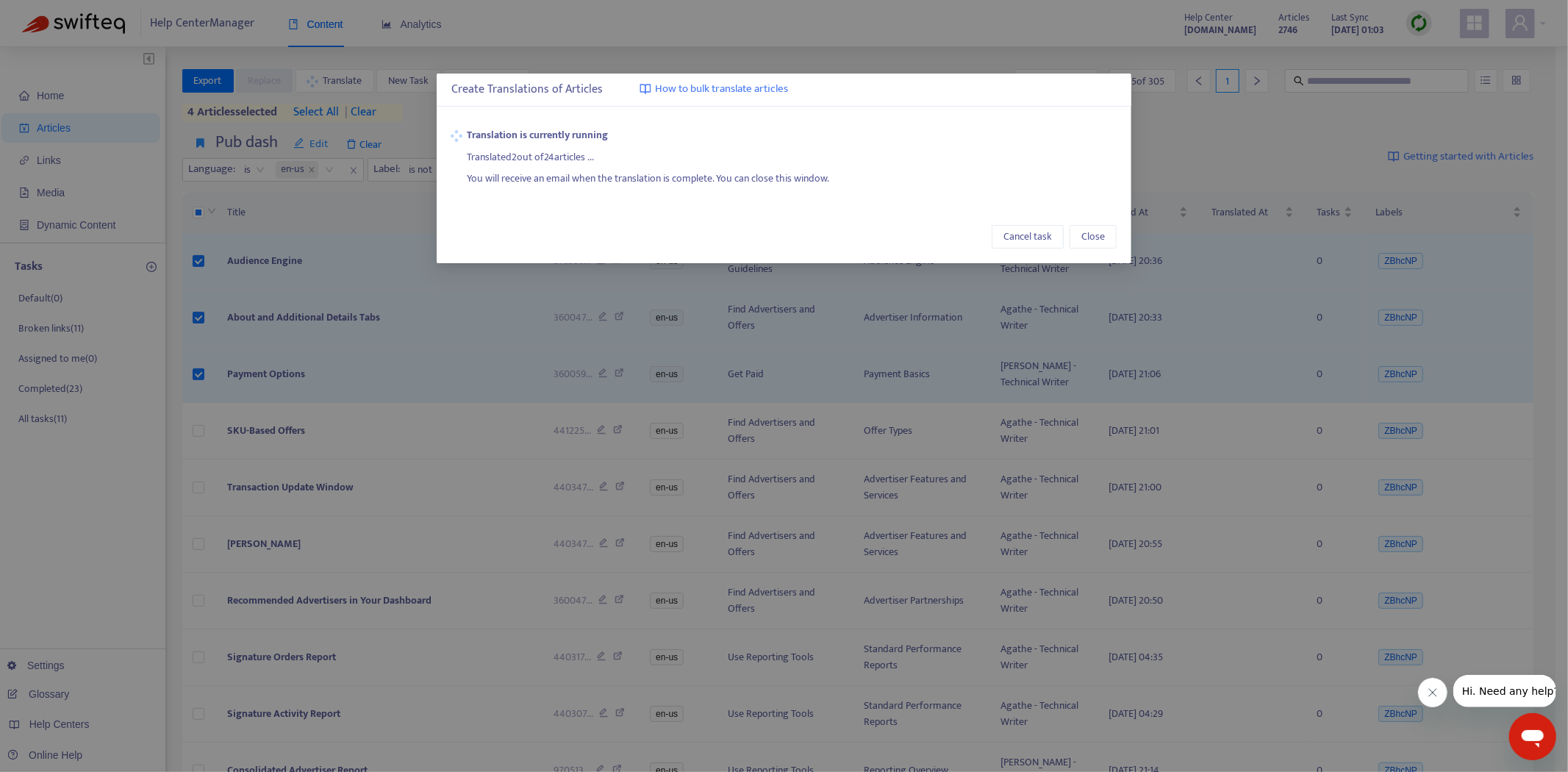
click at [804, 196] on div "Translation is currently running Translated 2 out of 24 articles ... You will r…" at bounding box center [784, 157] width 695 height 89
click at [1092, 233] on span "Close" at bounding box center [1093, 236] width 24 height 16
